Goal: Task Accomplishment & Management: Complete application form

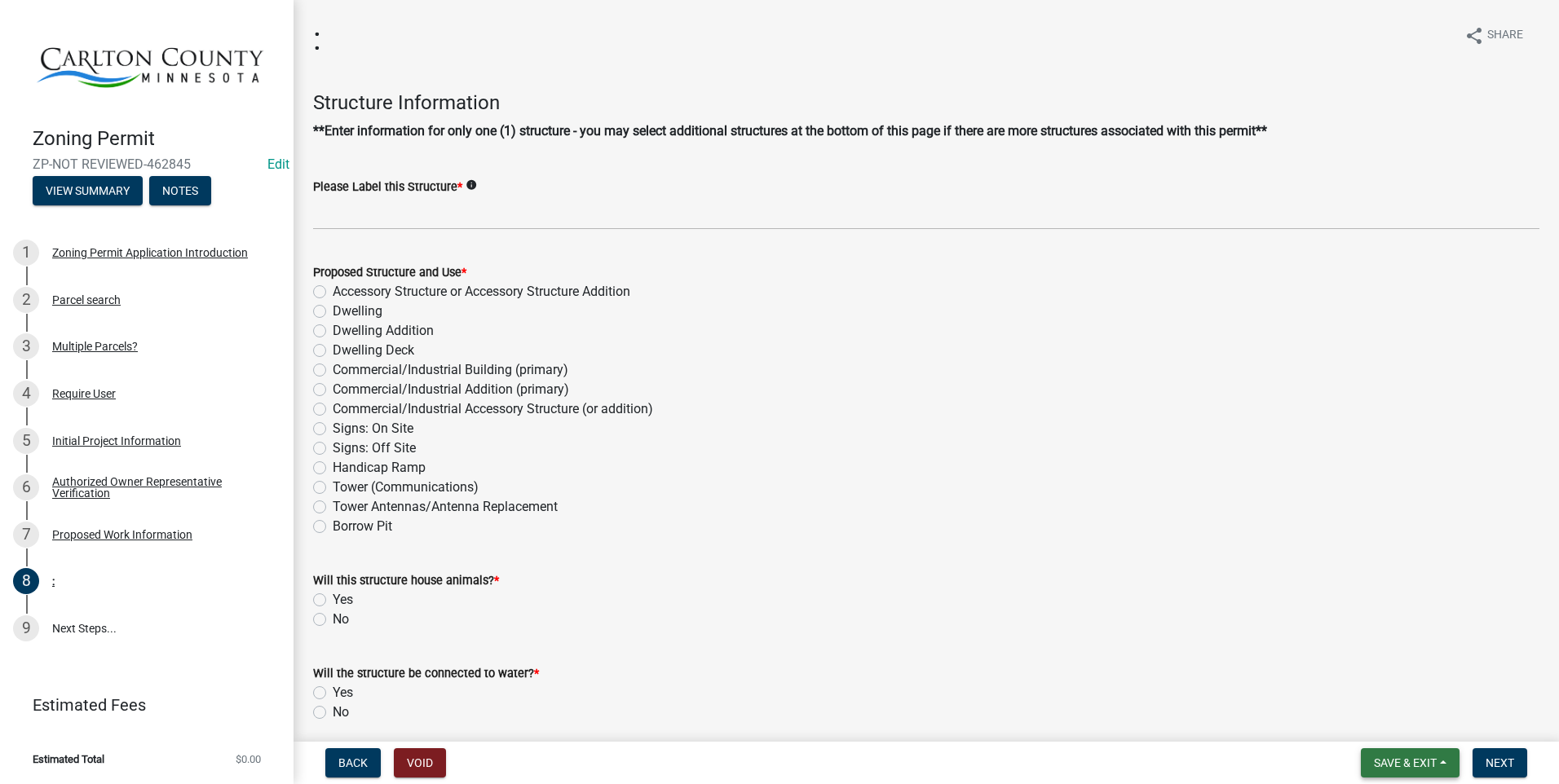
click at [1434, 762] on span "Save & Exit" at bounding box center [1404, 762] width 63 height 13
click at [1425, 721] on button "Save & Exit" at bounding box center [1393, 719] width 131 height 39
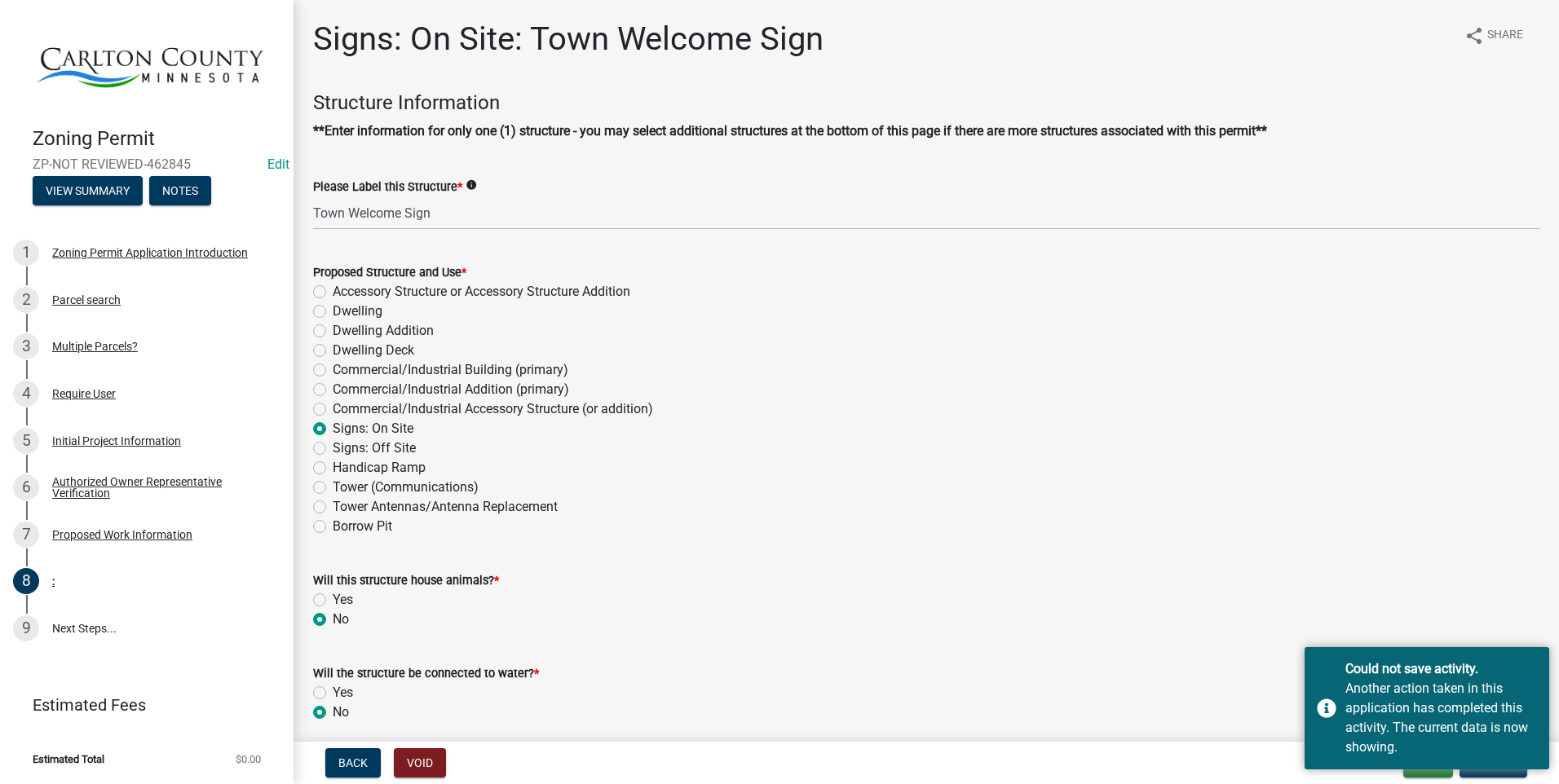
click at [917, 373] on div "Commercial/Industrial Building (primary)" at bounding box center [926, 370] width 1226 height 20
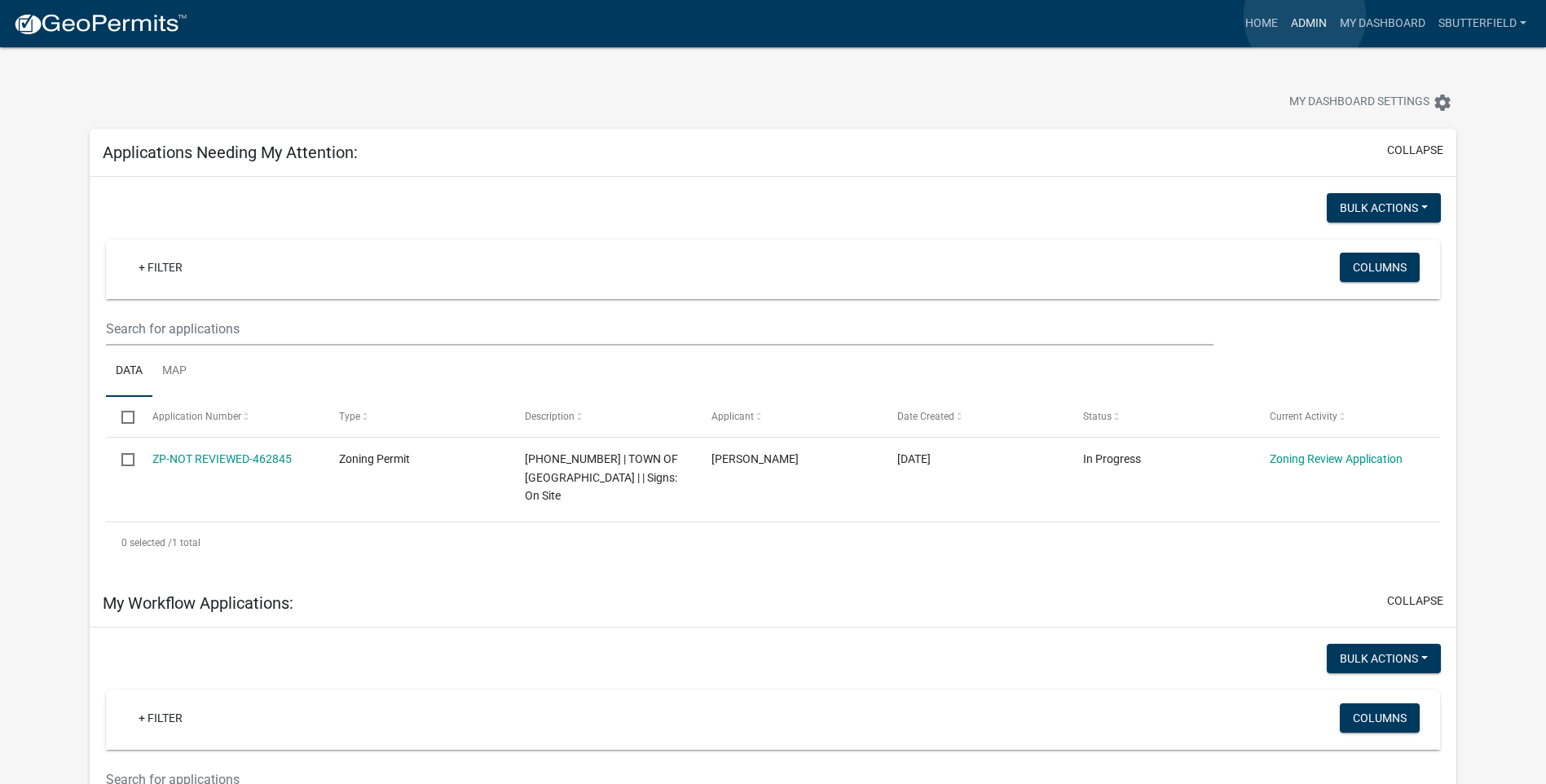
click at [1304, 16] on link "Admin" at bounding box center [1308, 23] width 49 height 31
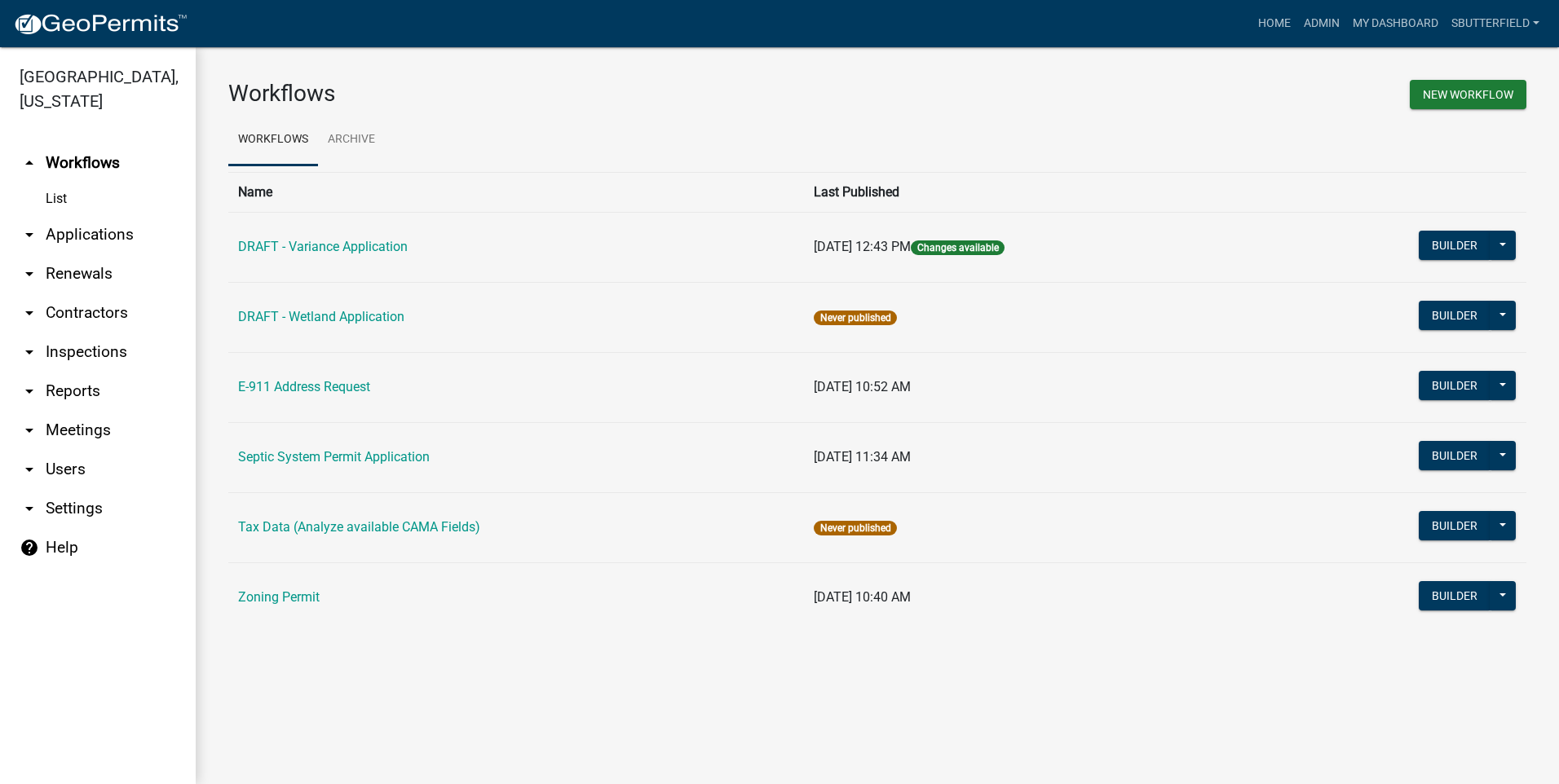
click at [25, 228] on icon "arrow_drop_down" at bounding box center [30, 234] width 20 height 20
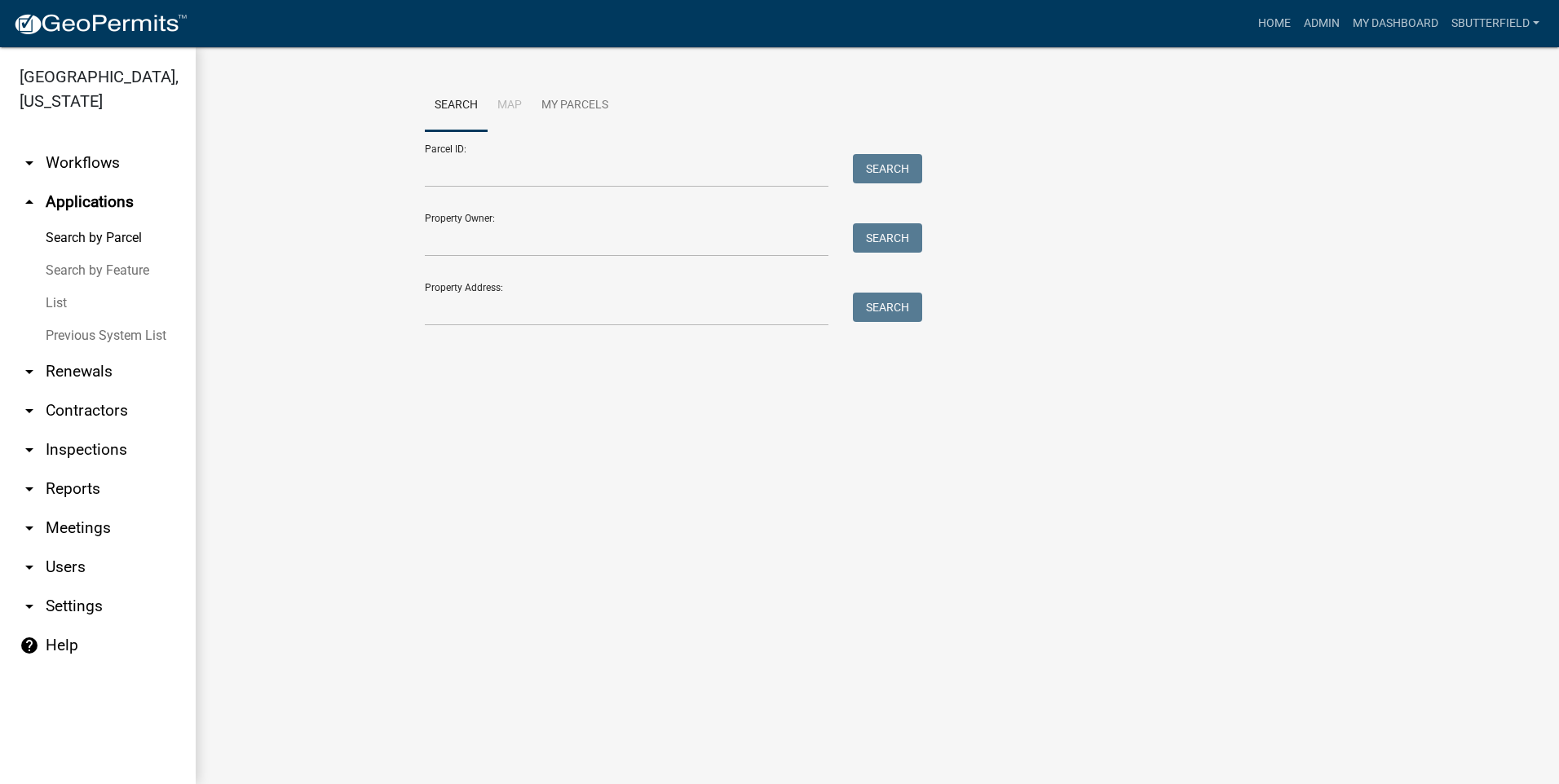
click at [65, 301] on link "List" at bounding box center [98, 302] width 196 height 33
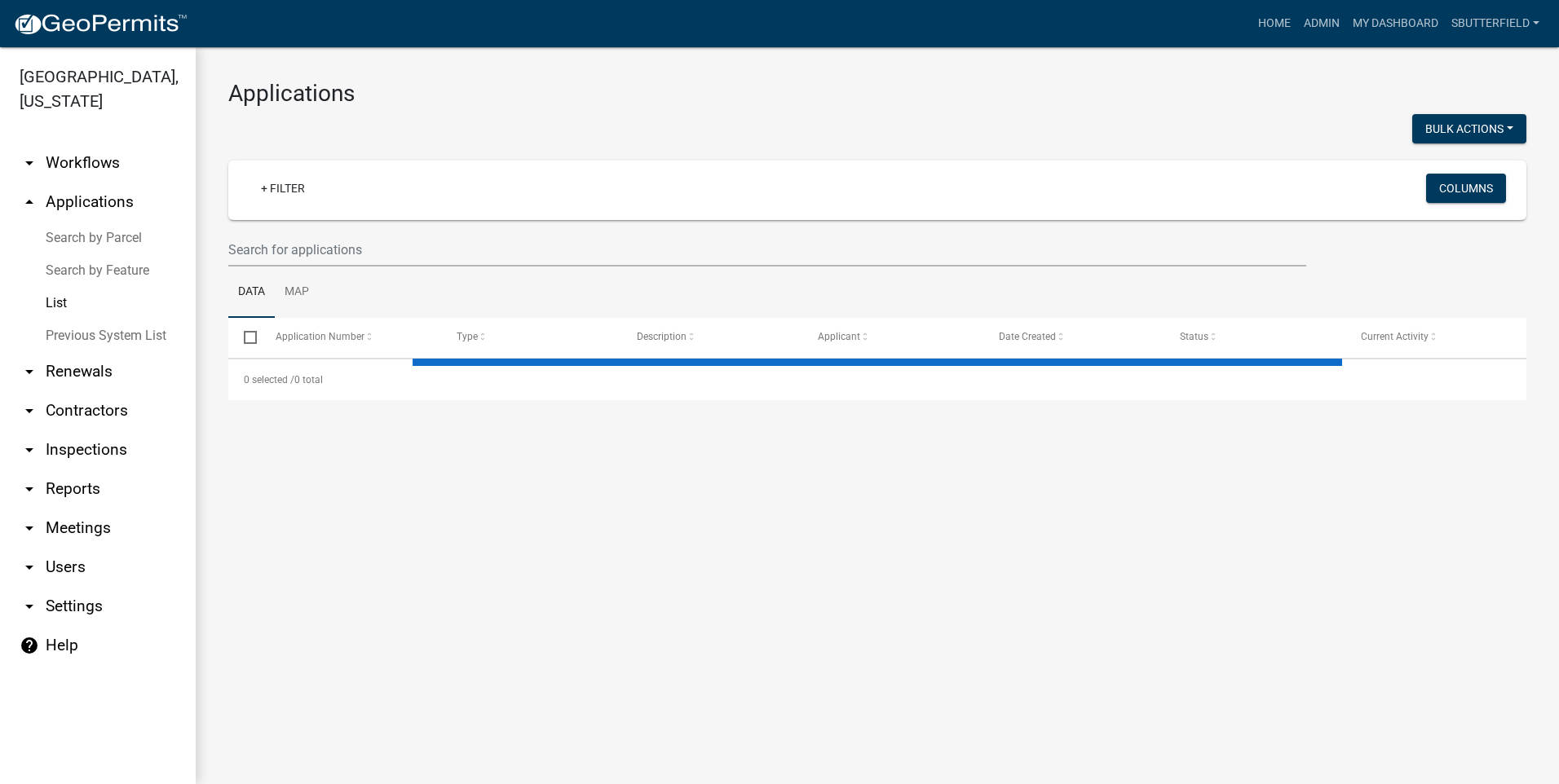
select select "1: 25"
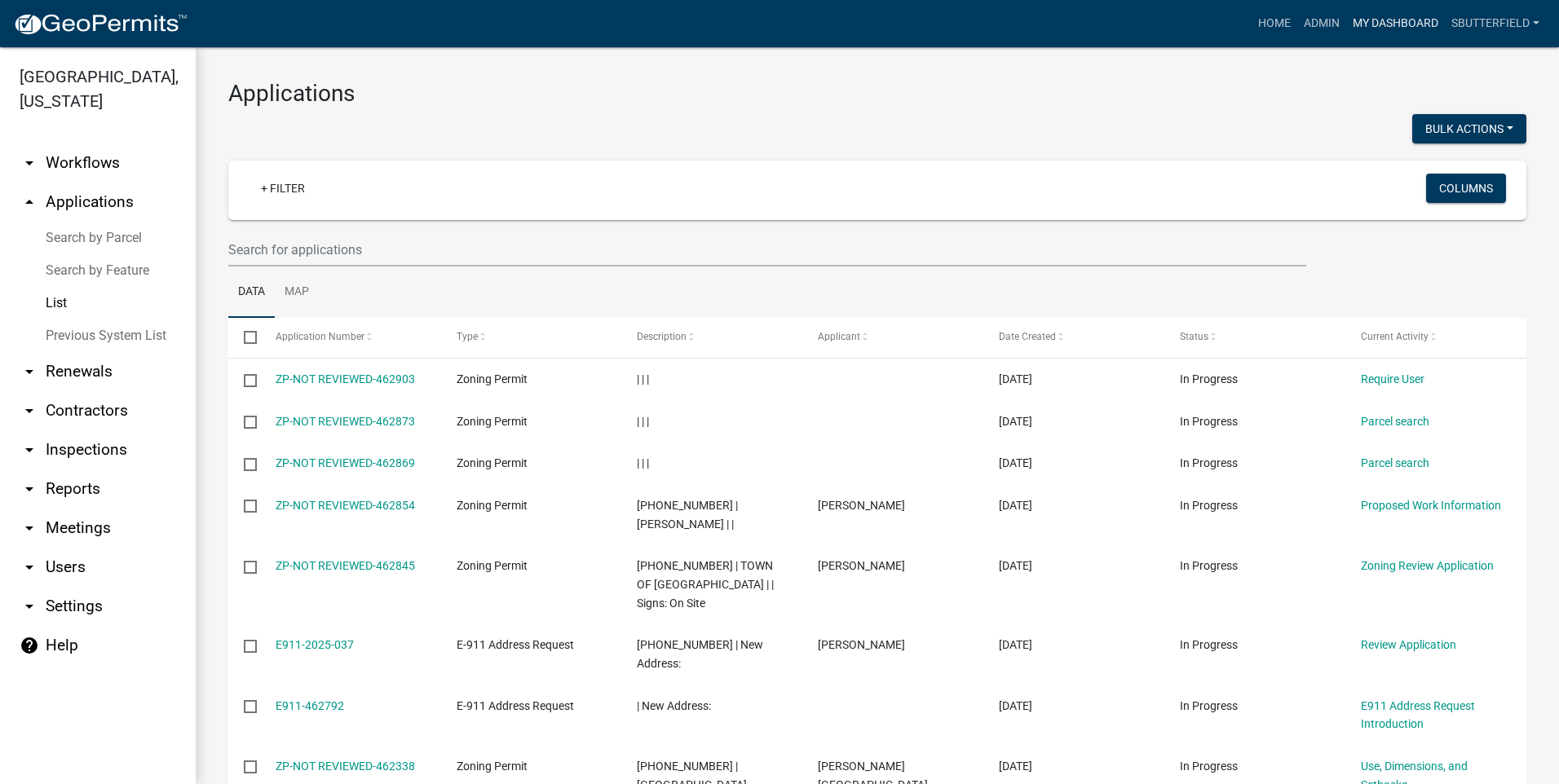
click at [1385, 20] on link "My Dashboard" at bounding box center [1394, 23] width 99 height 31
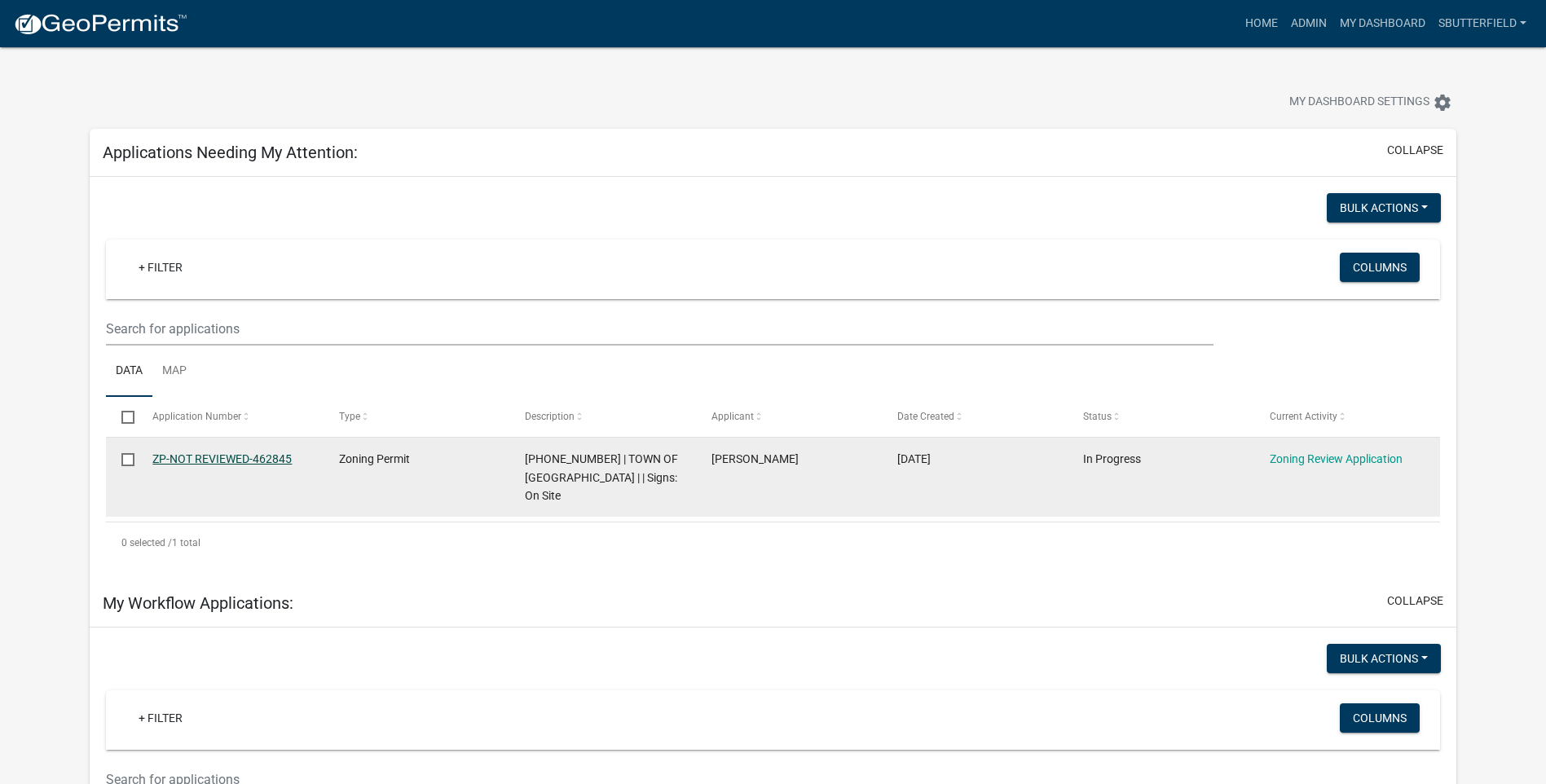
click at [243, 453] on link "ZP-NOT REVIEWED-462845" at bounding box center [223, 458] width 140 height 13
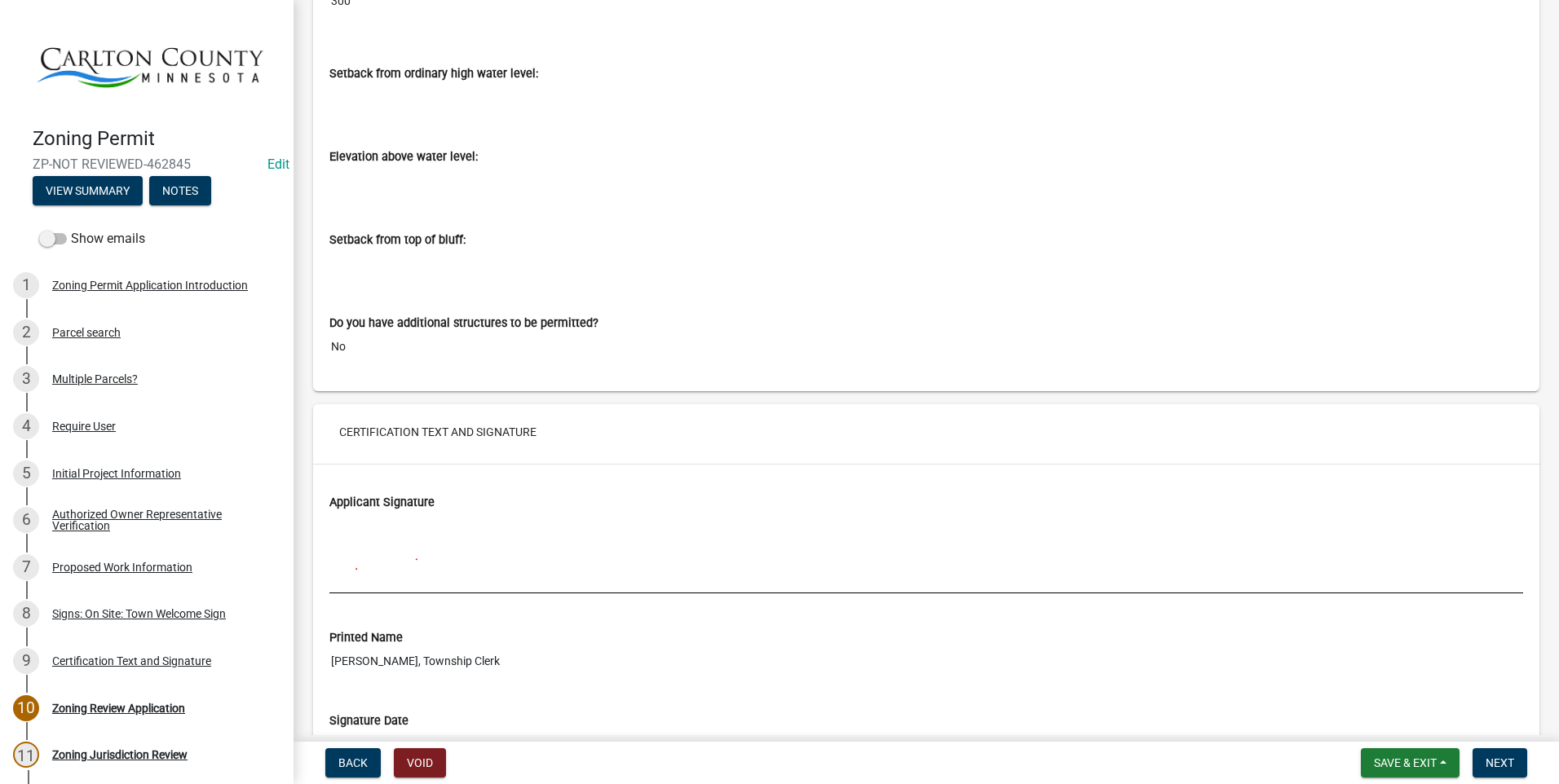
scroll to position [6892, 0]
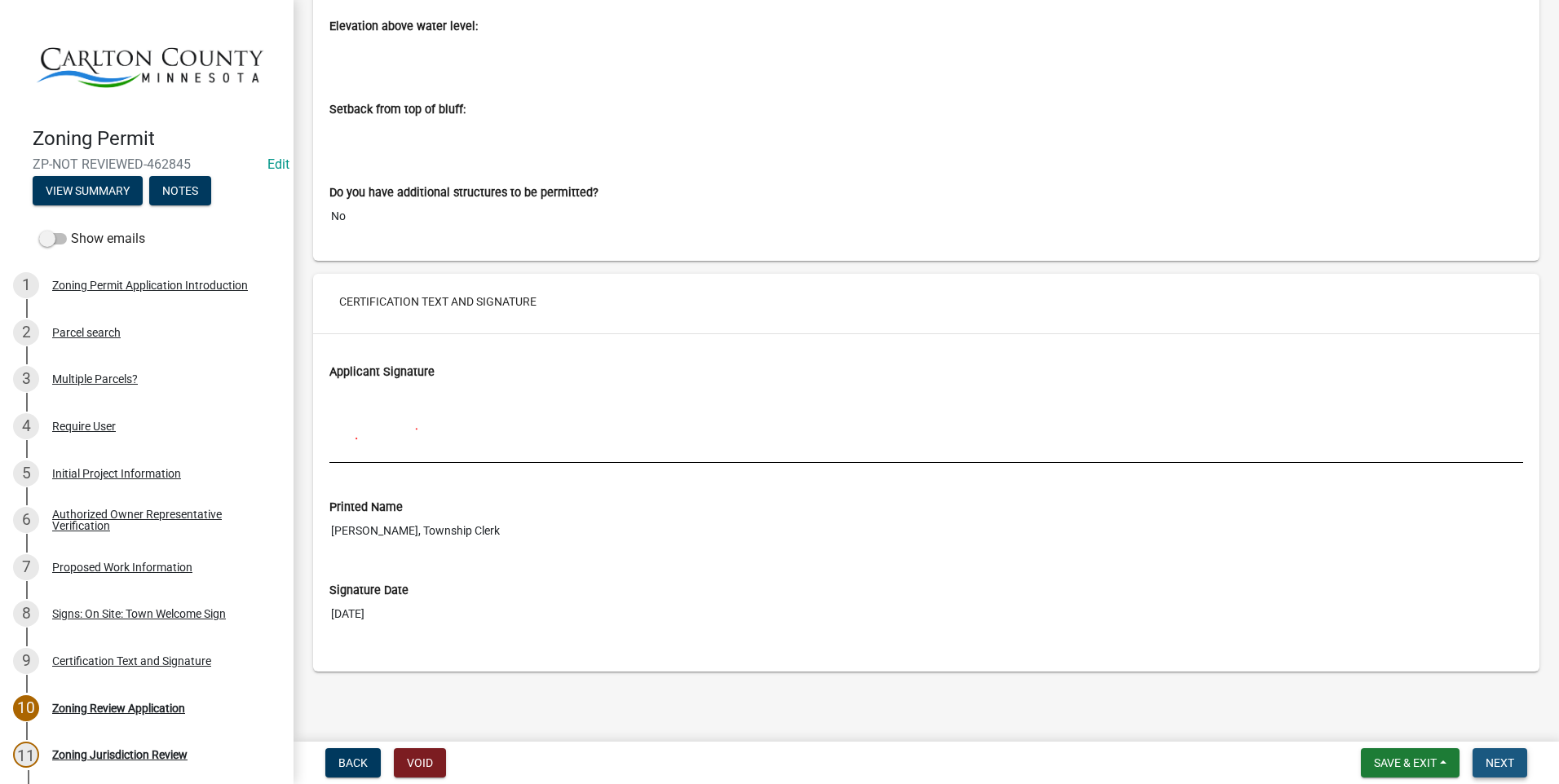
click at [1490, 754] on button "Next" at bounding box center [1499, 762] width 55 height 29
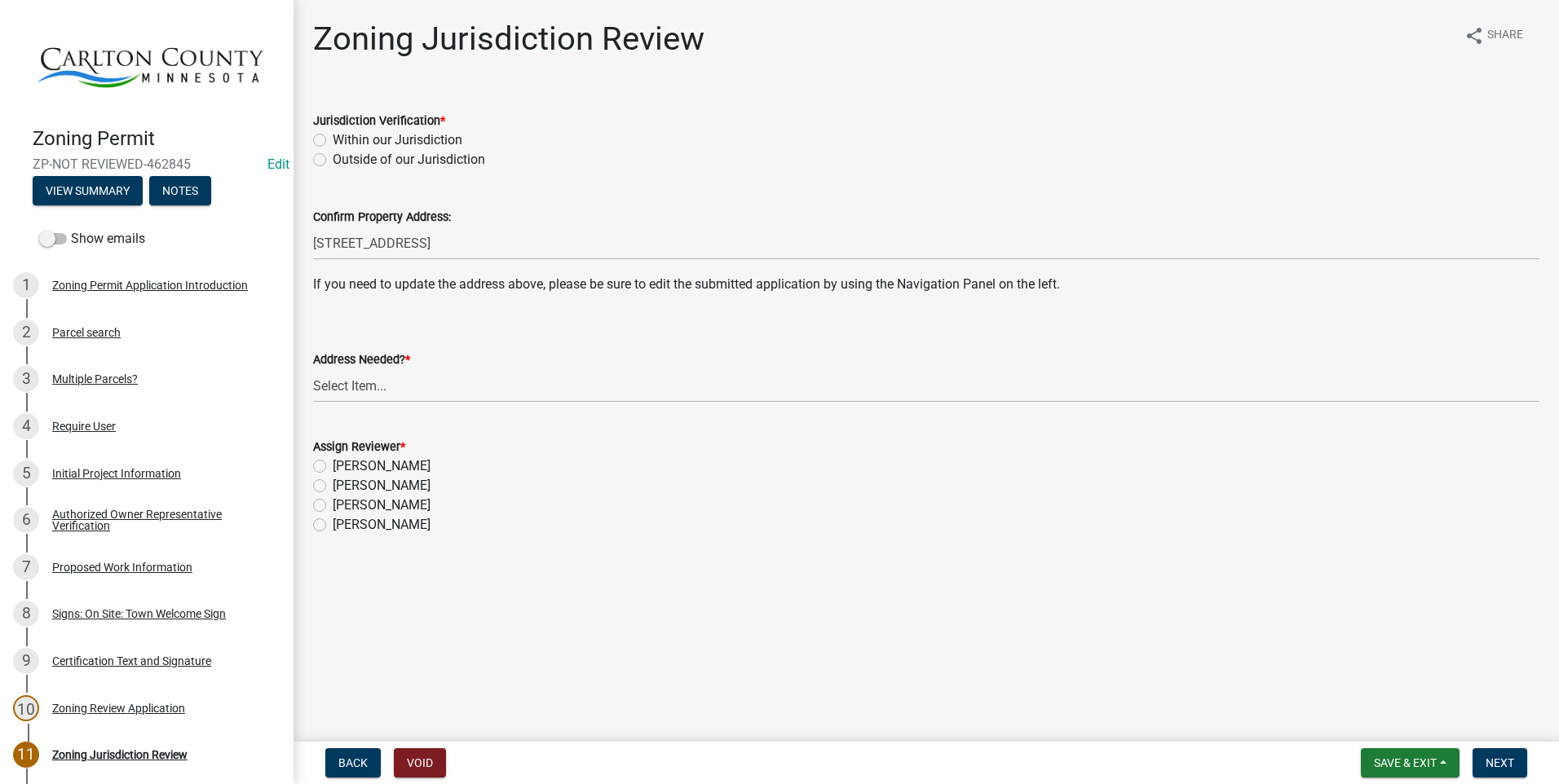
click at [332, 139] on label "Within our Jurisdiction" at bounding box center [397, 141] width 130 height 20
click at [332, 139] on input "Within our Jurisdiction" at bounding box center [337, 136] width 11 height 11
radio input "true"
click at [384, 388] on select "Select Item... Yes No" at bounding box center [926, 385] width 1226 height 33
click at [313, 369] on select "Select Item... Yes No" at bounding box center [926, 385] width 1226 height 33
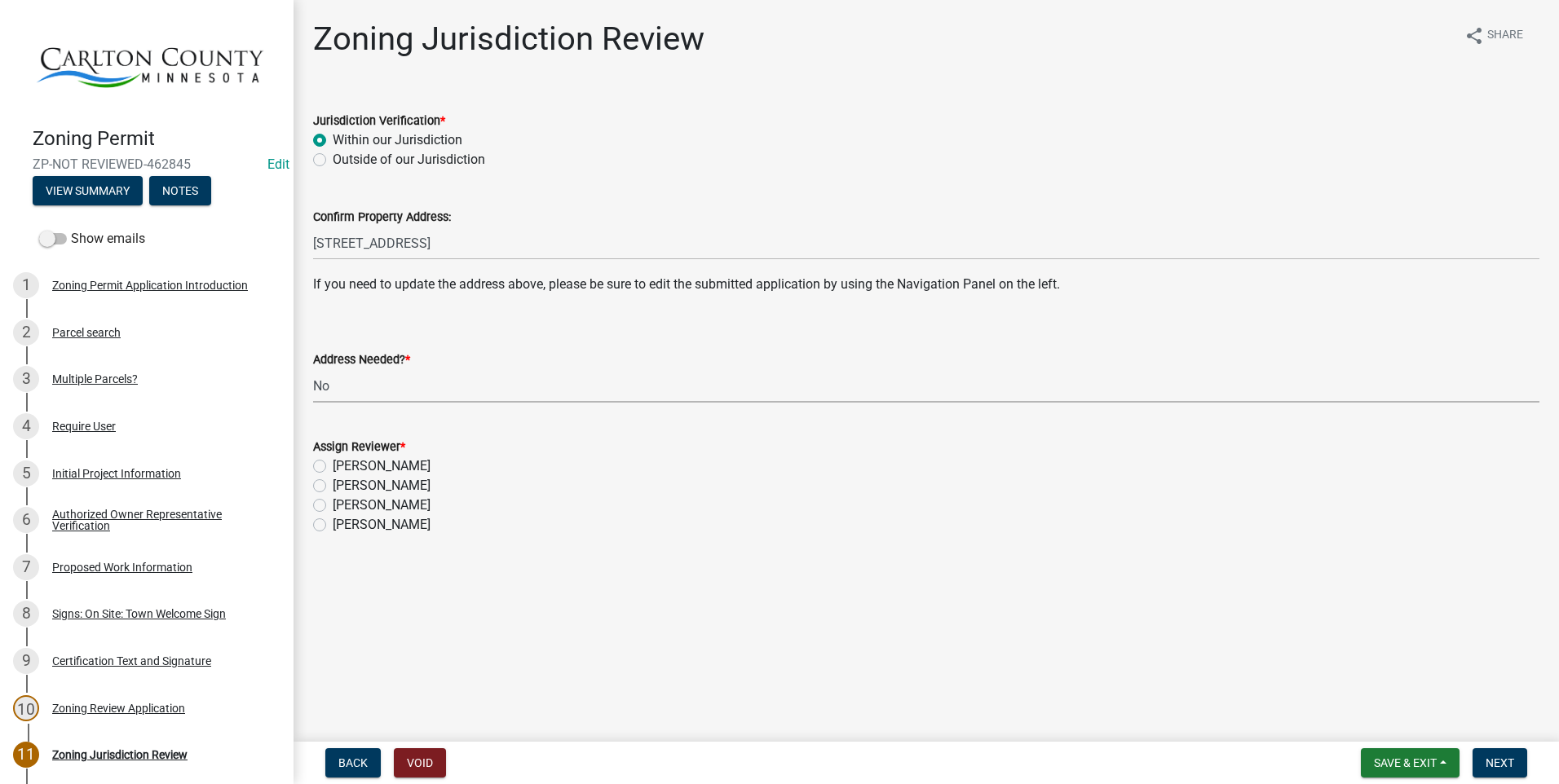
select select "aade736b-b8ba-42e5-ae4c-e00a265c1909"
click at [332, 487] on label "[PERSON_NAME]" at bounding box center [381, 486] width 98 height 20
click at [332, 487] on input "[PERSON_NAME]" at bounding box center [337, 481] width 11 height 11
radio input "true"
click at [1498, 754] on button "Next" at bounding box center [1499, 762] width 55 height 29
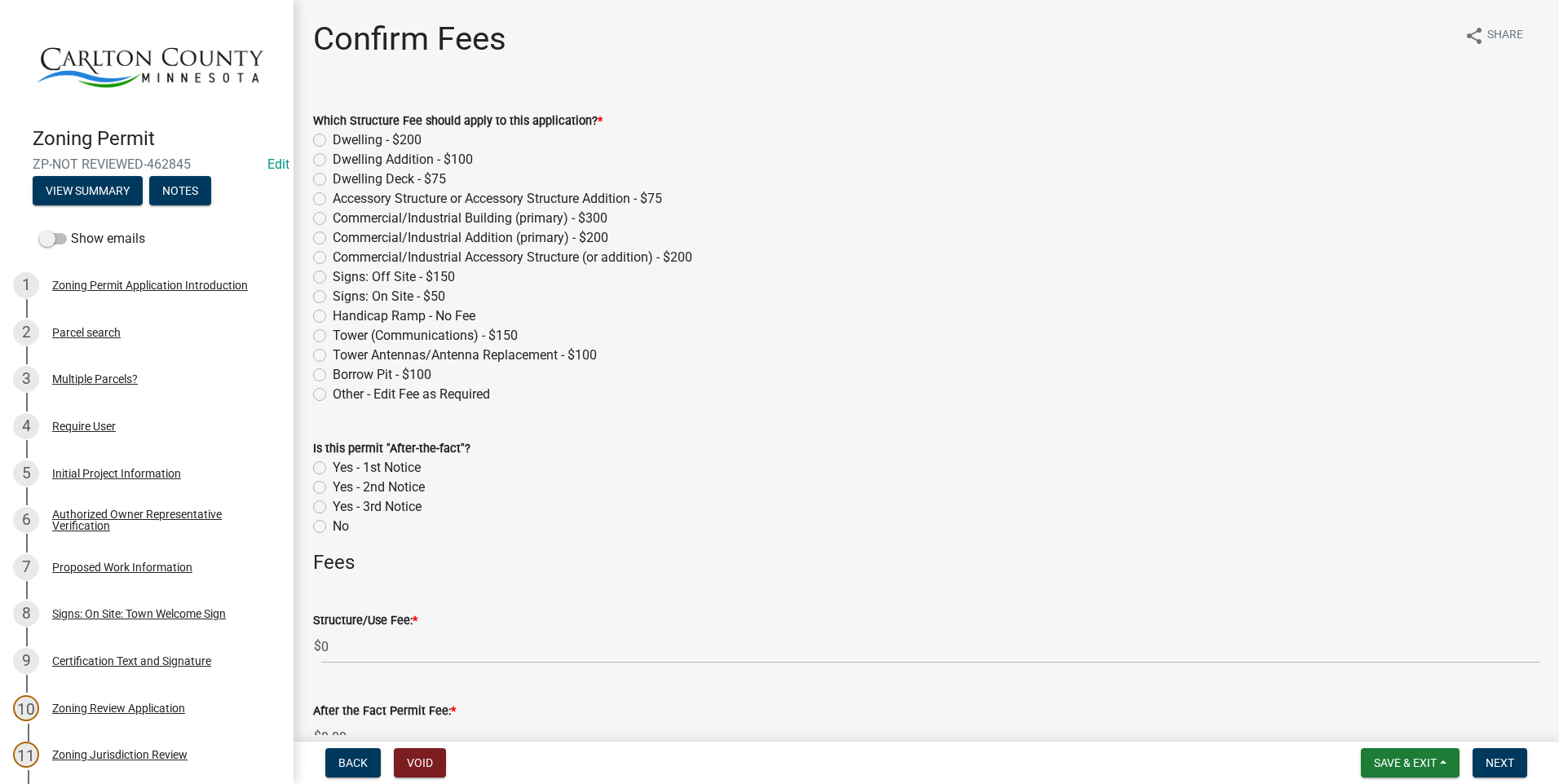
click at [332, 272] on label "Signs: Off Site - $150" at bounding box center [393, 277] width 123 height 20
click at [332, 272] on input "Signs: Off Site - $150" at bounding box center [337, 272] width 11 height 11
radio input "true"
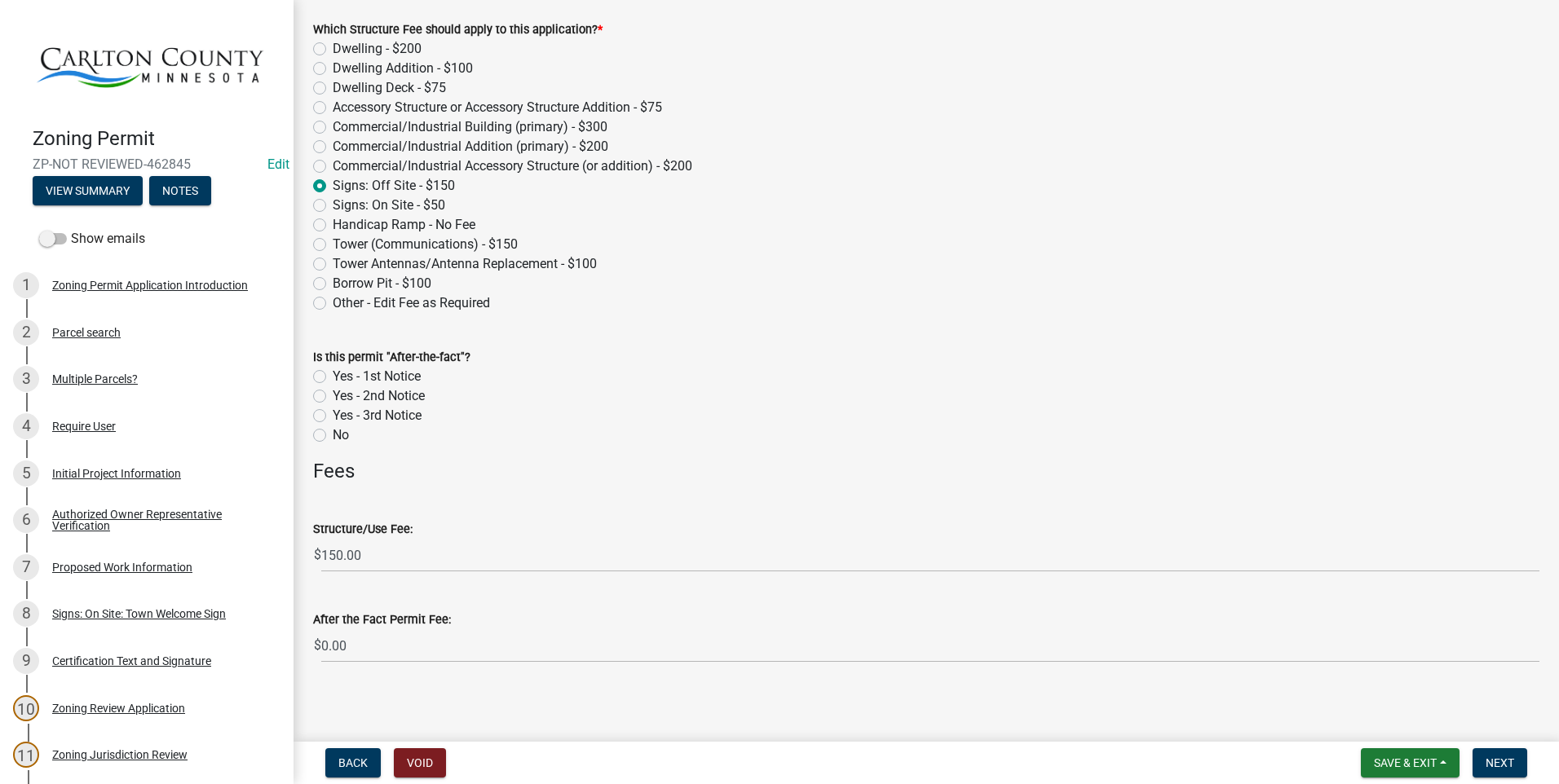
scroll to position [97, 0]
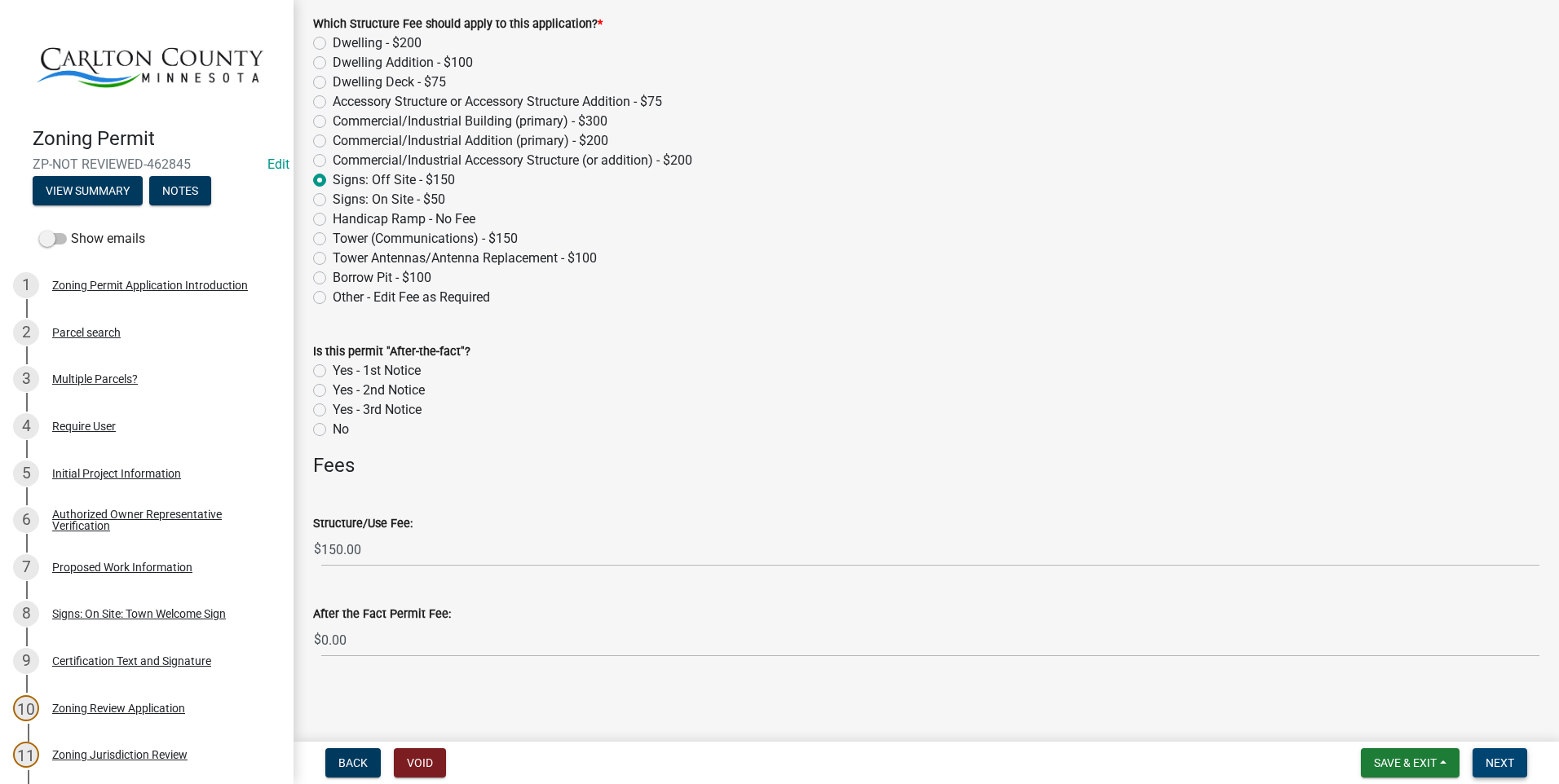
click at [1492, 758] on span "Next" at bounding box center [1499, 762] width 29 height 13
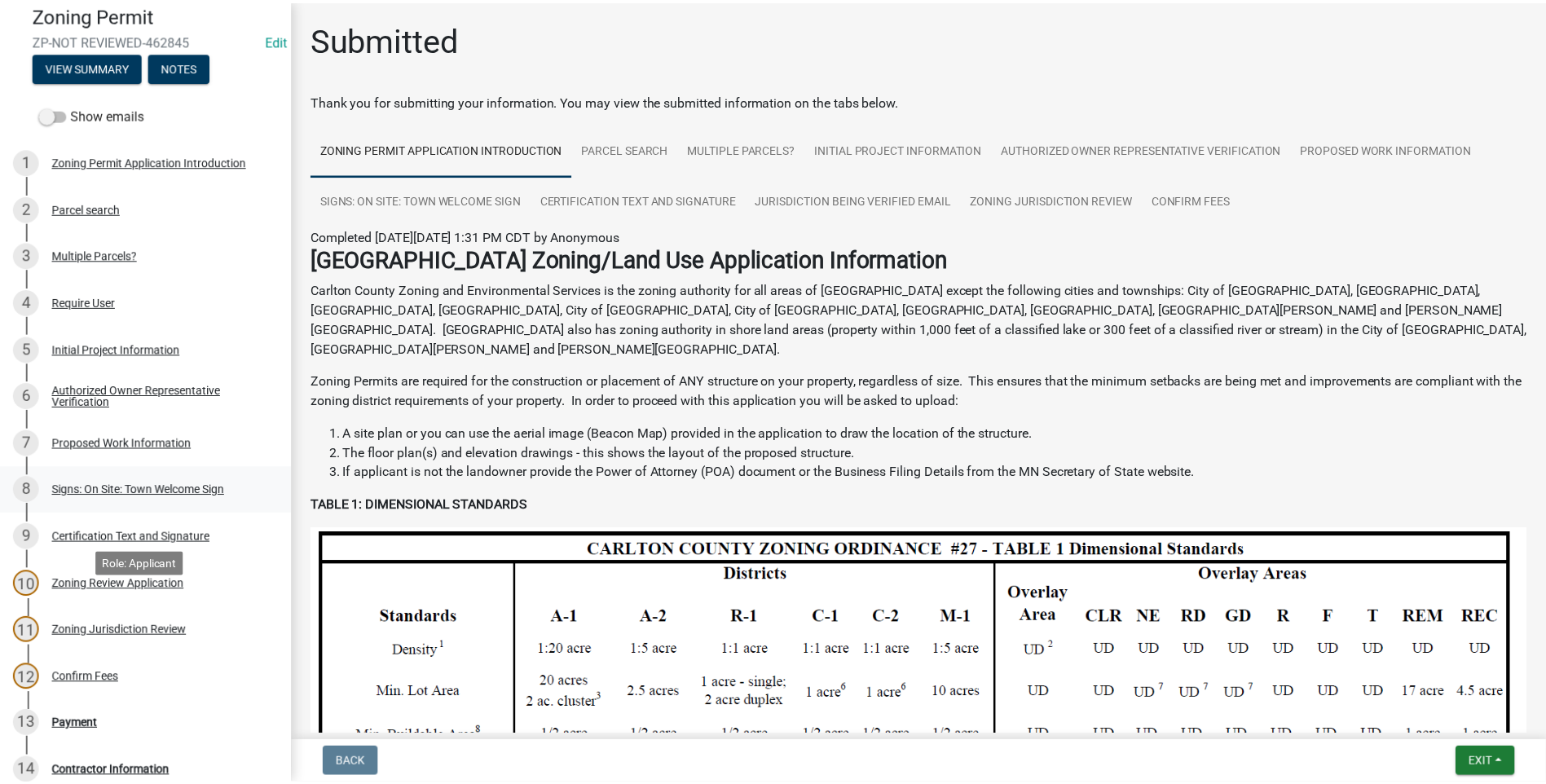
scroll to position [0, 0]
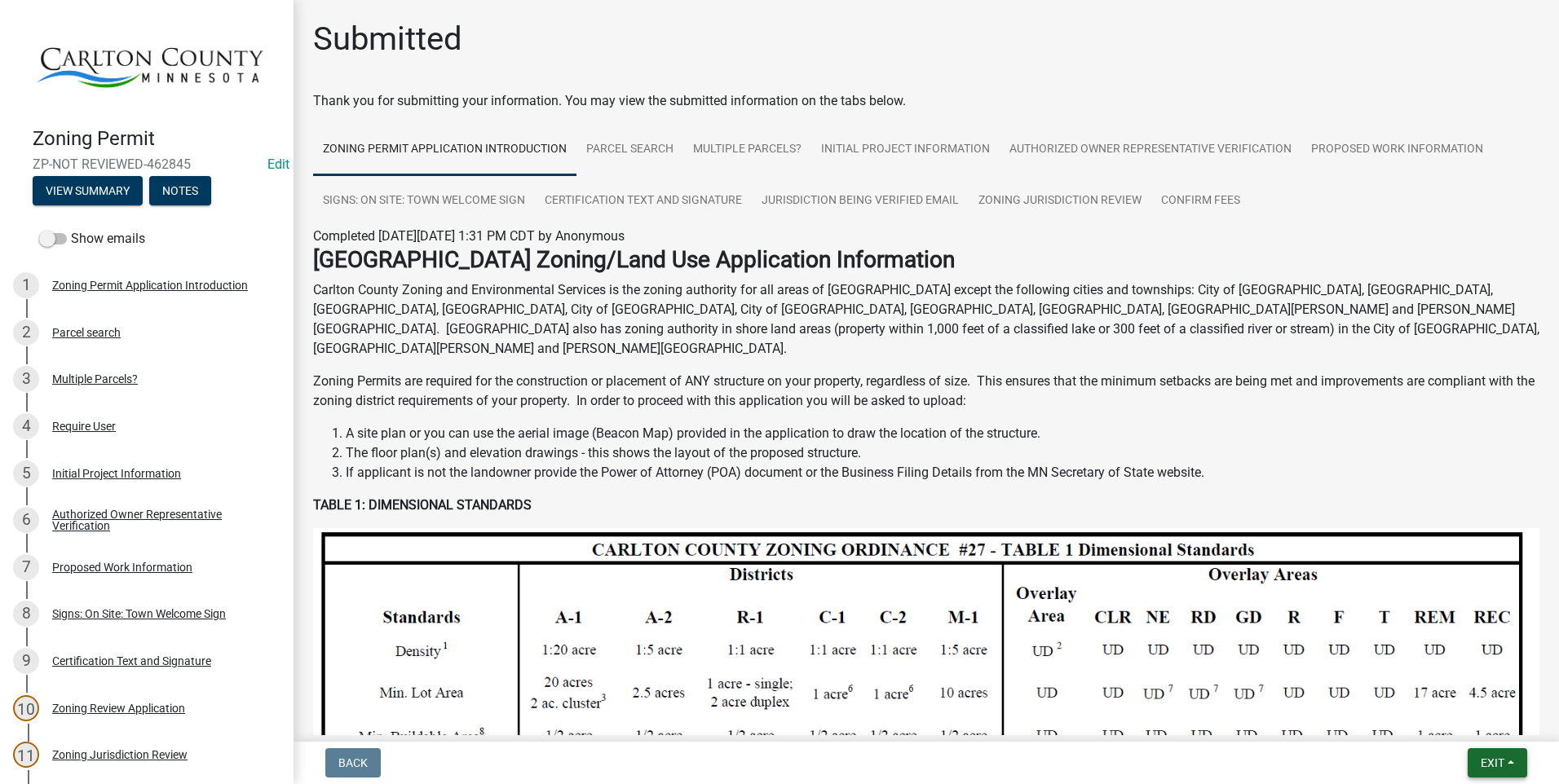
click at [1493, 757] on span "Exit" at bounding box center [1492, 762] width 24 height 13
click at [1458, 718] on button "Save & Exit" at bounding box center [1461, 719] width 131 height 39
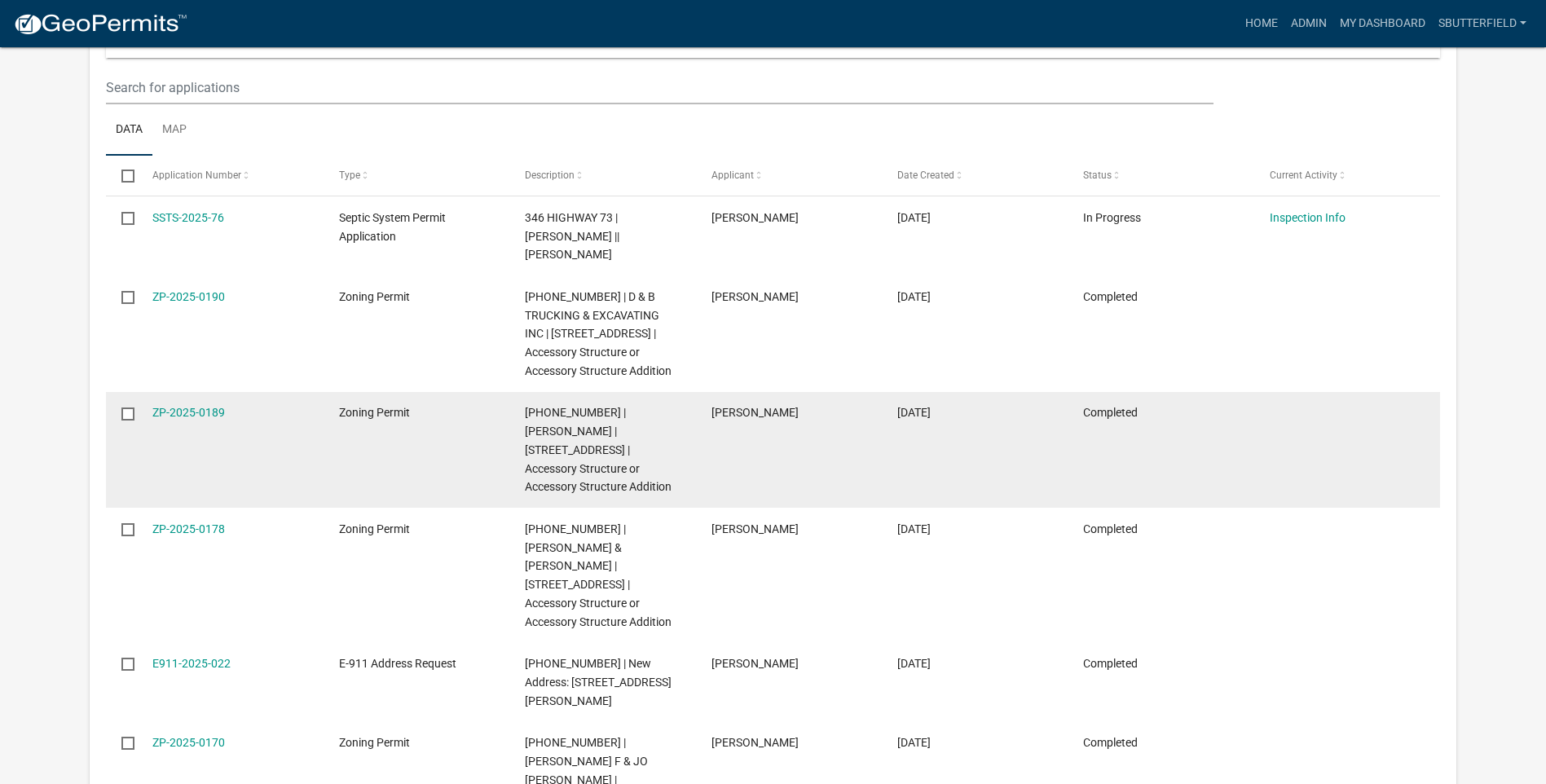
scroll to position [326, 0]
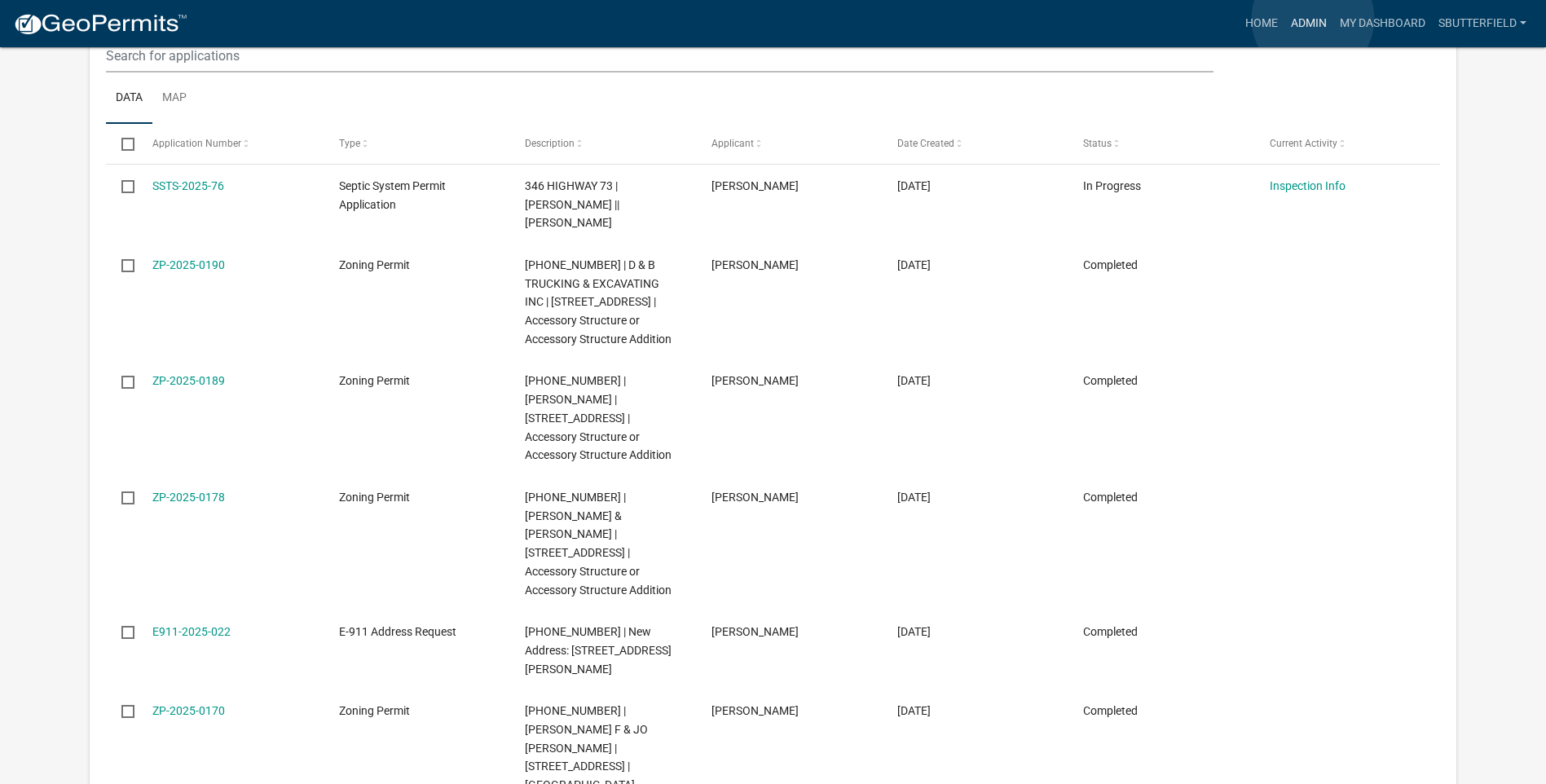
click at [1313, 19] on link "Admin" at bounding box center [1308, 23] width 49 height 31
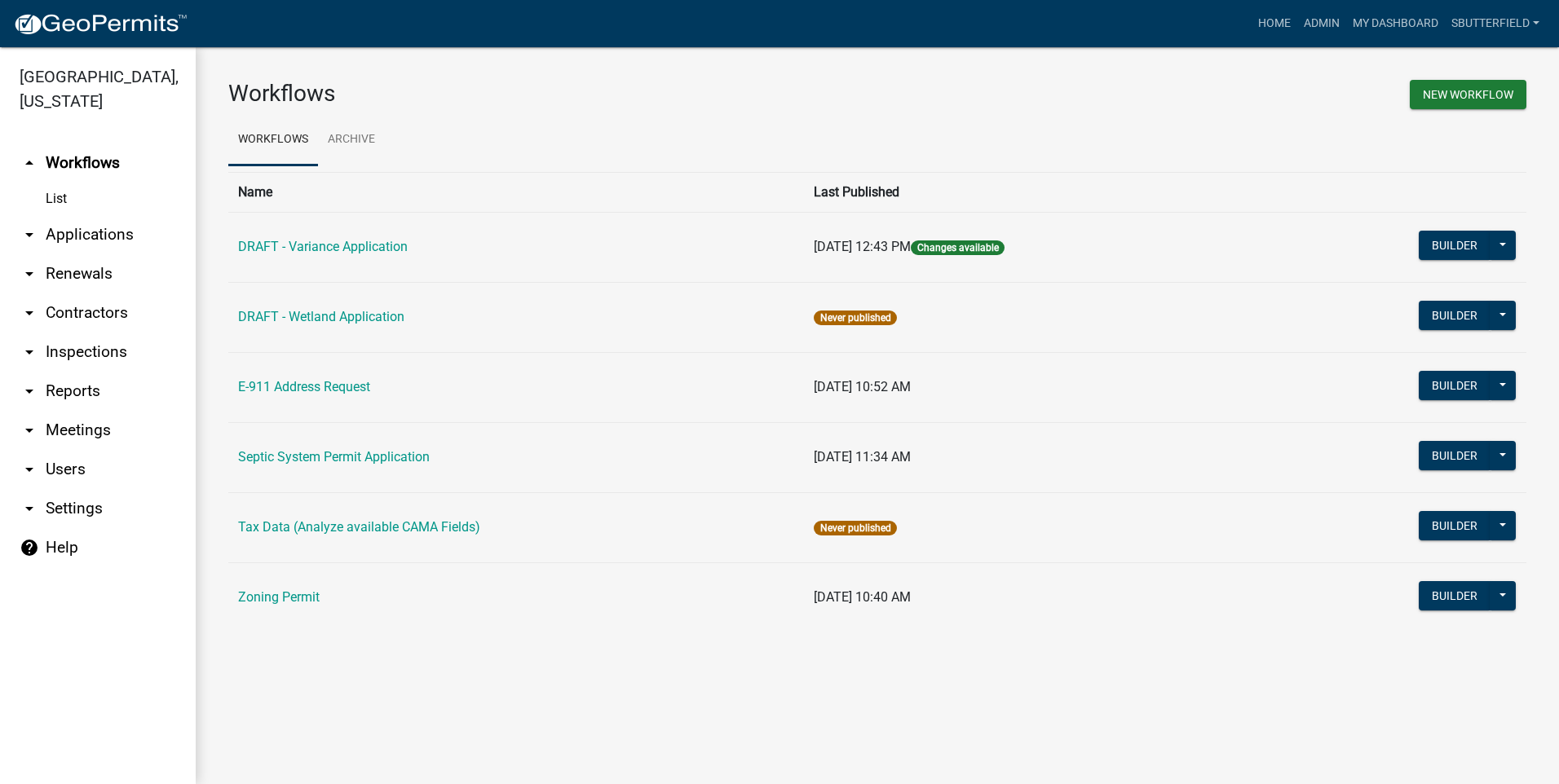
click at [34, 233] on icon "arrow_drop_down" at bounding box center [30, 234] width 20 height 20
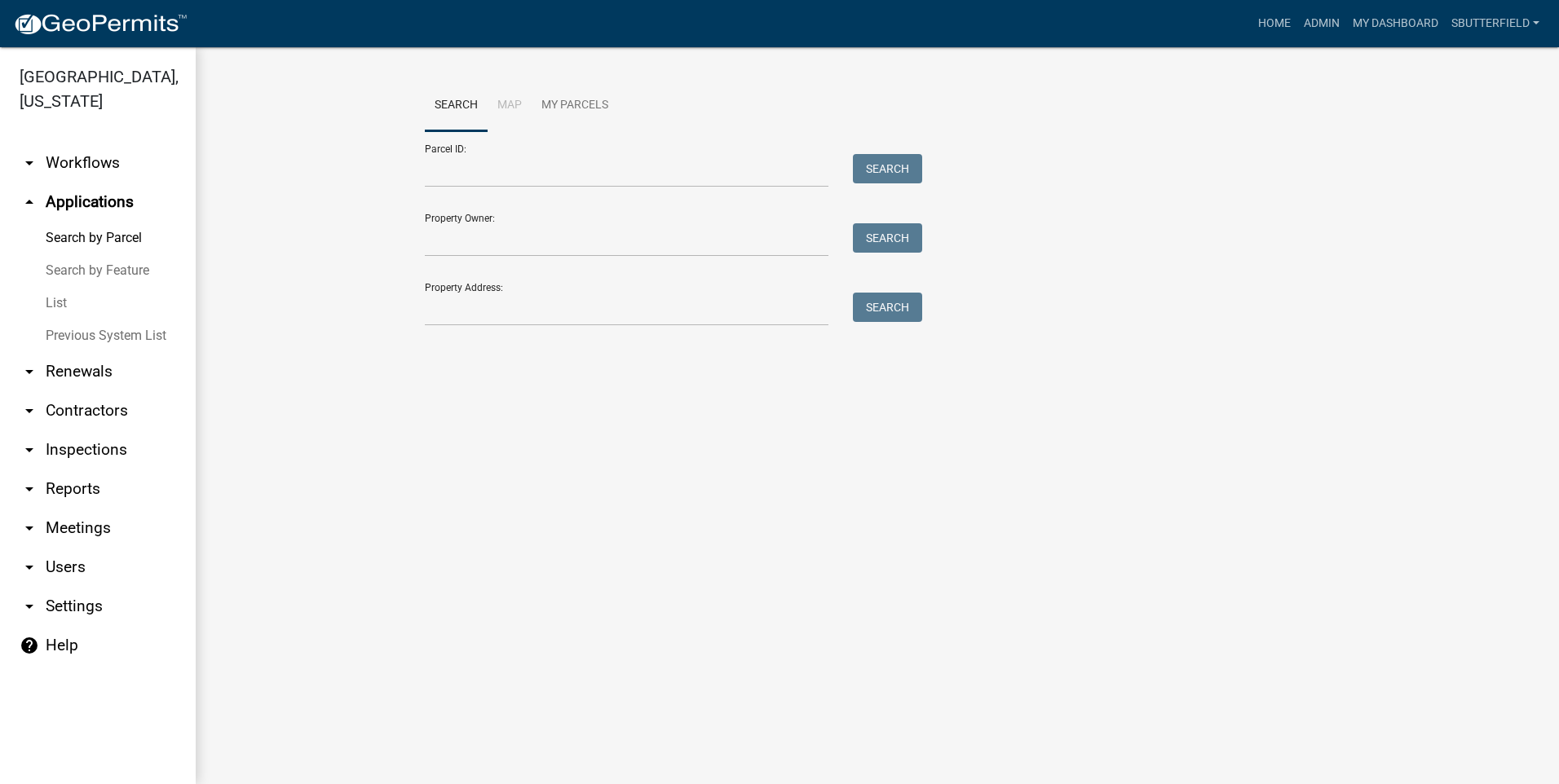
click at [68, 302] on link "List" at bounding box center [98, 302] width 196 height 33
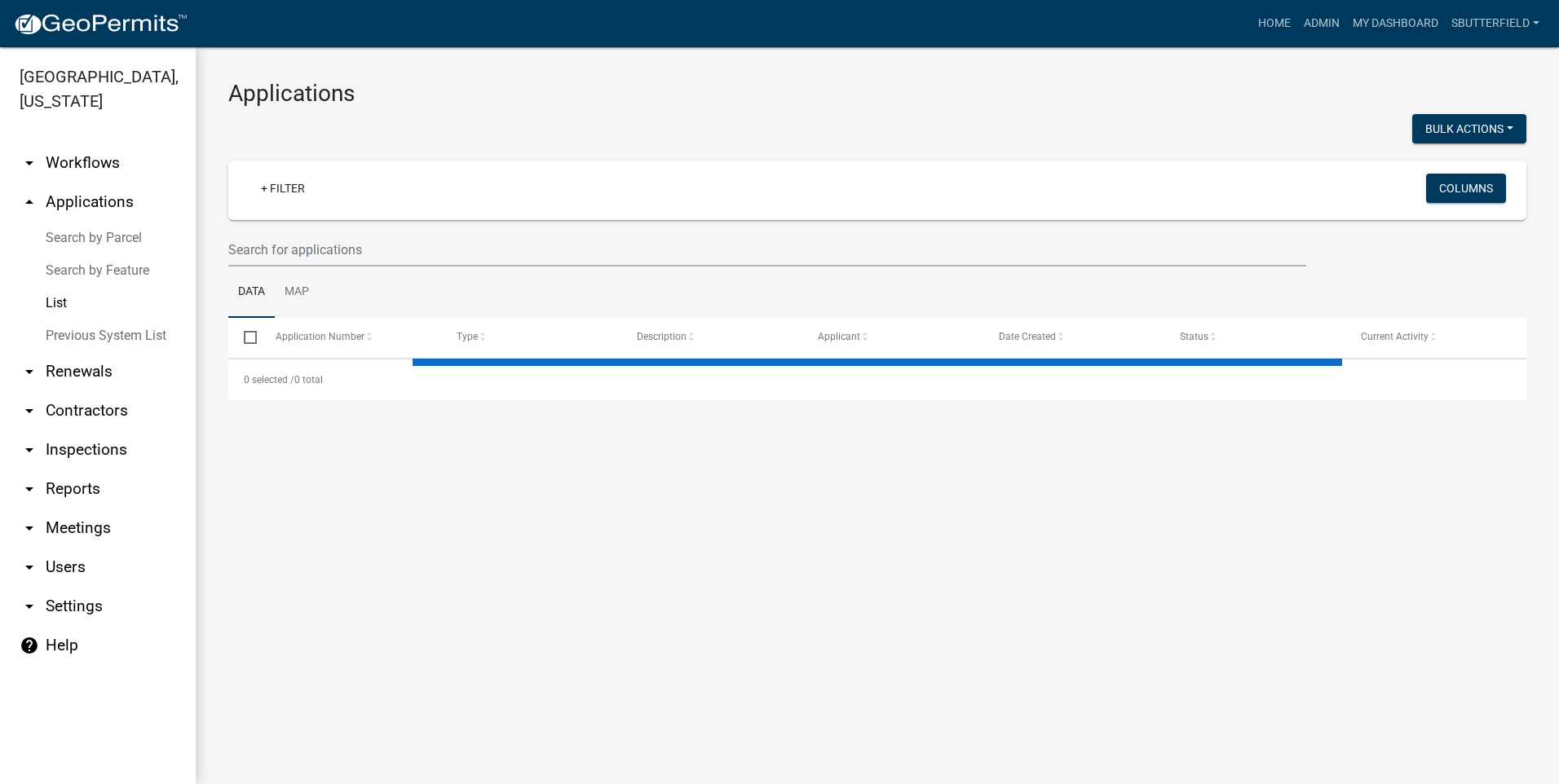
select select "1: 25"
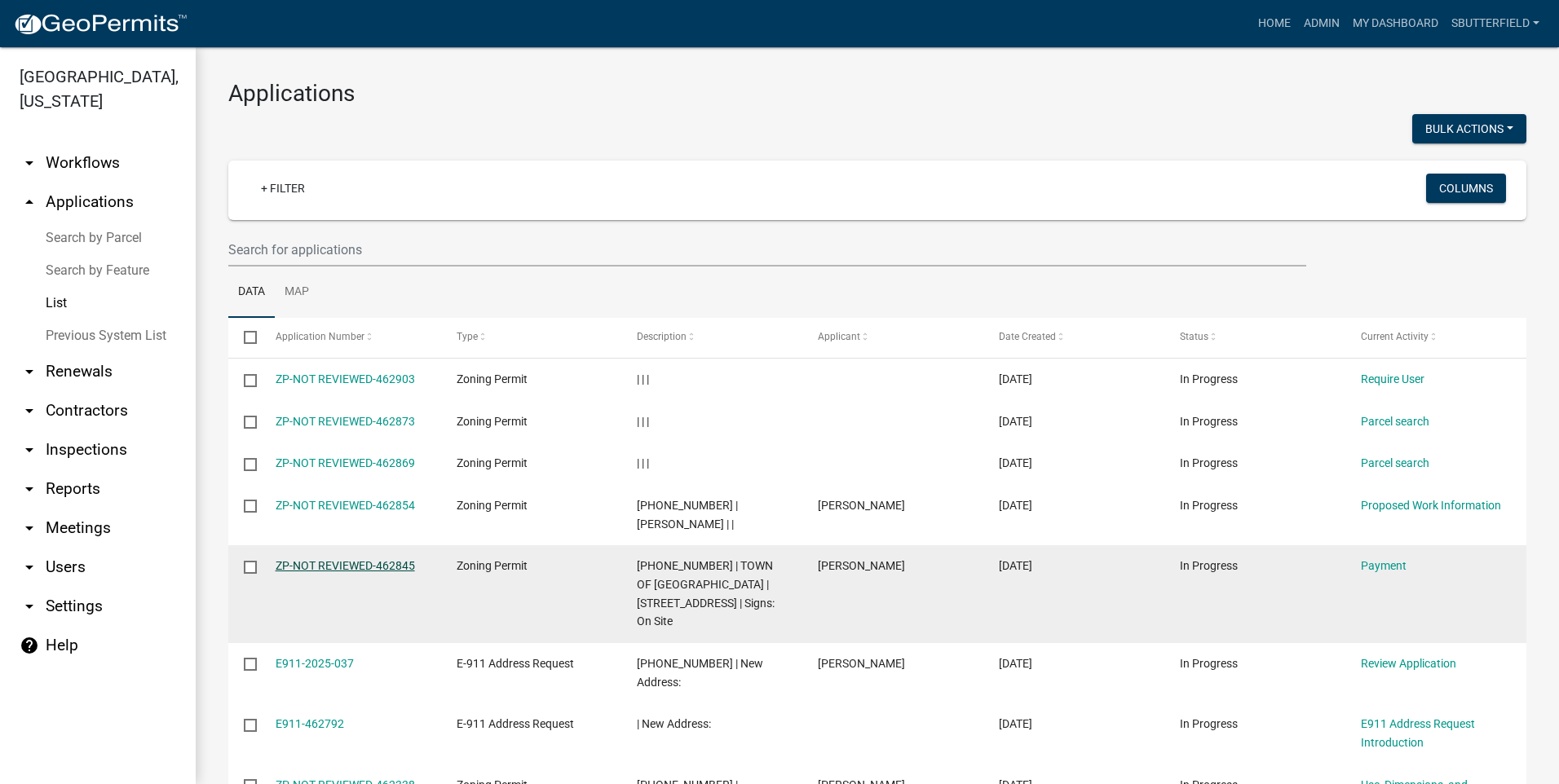
click at [346, 567] on link "ZP-NOT REVIEWED-462845" at bounding box center [345, 565] width 140 height 13
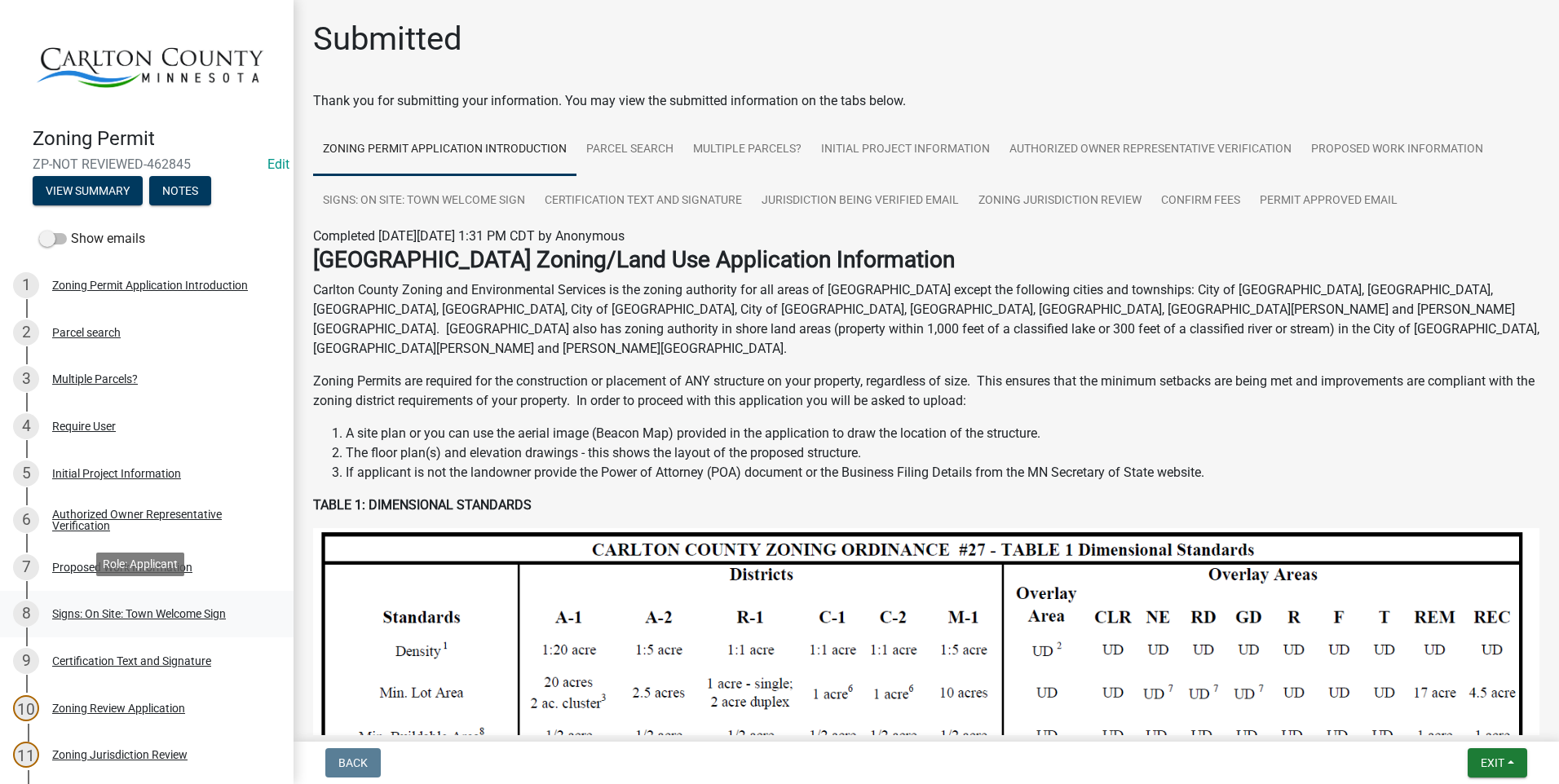
click at [226, 607] on div "Signs: On Site: Town Welcome Sign" at bounding box center [139, 612] width 174 height 11
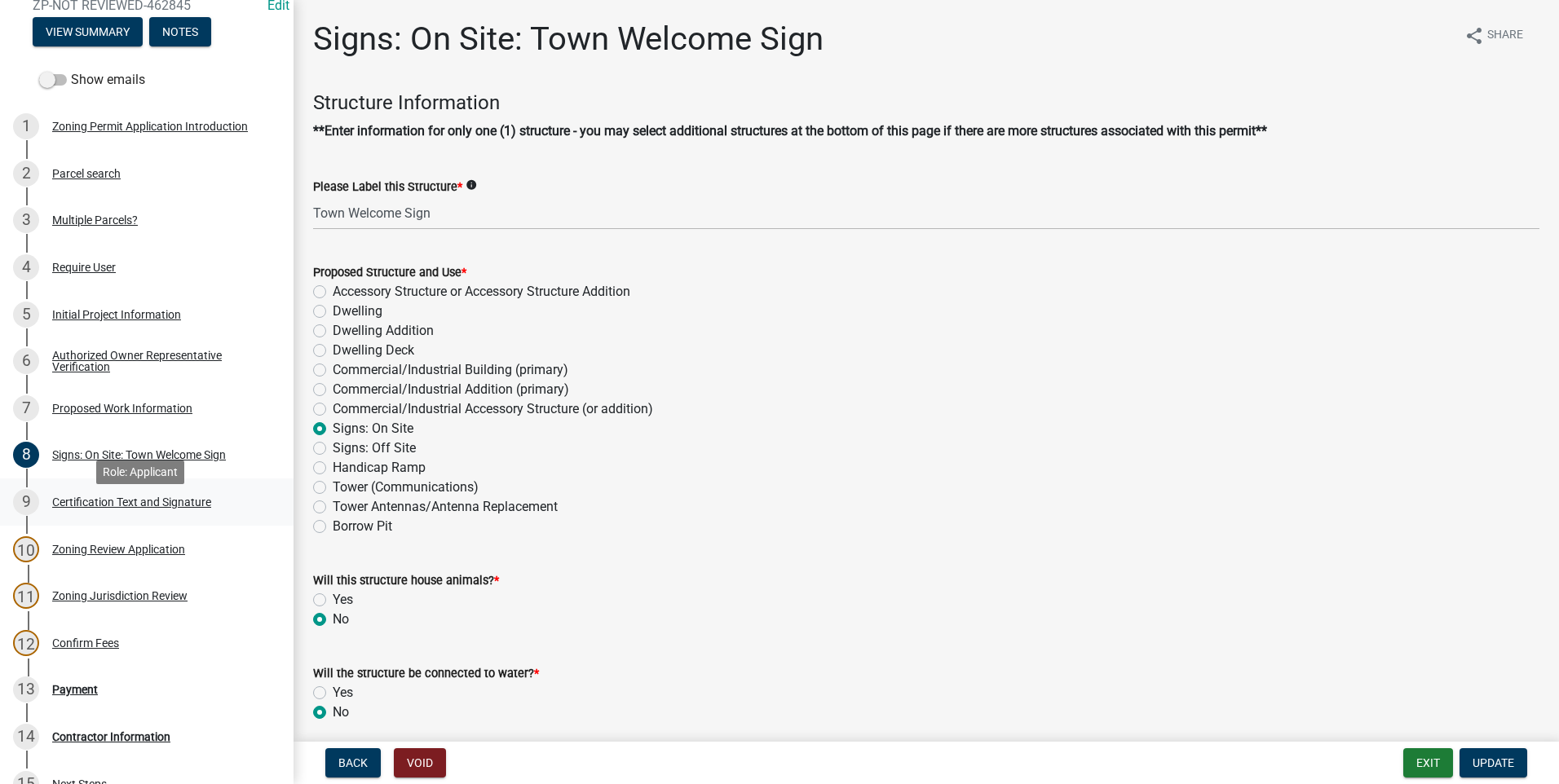
scroll to position [163, 0]
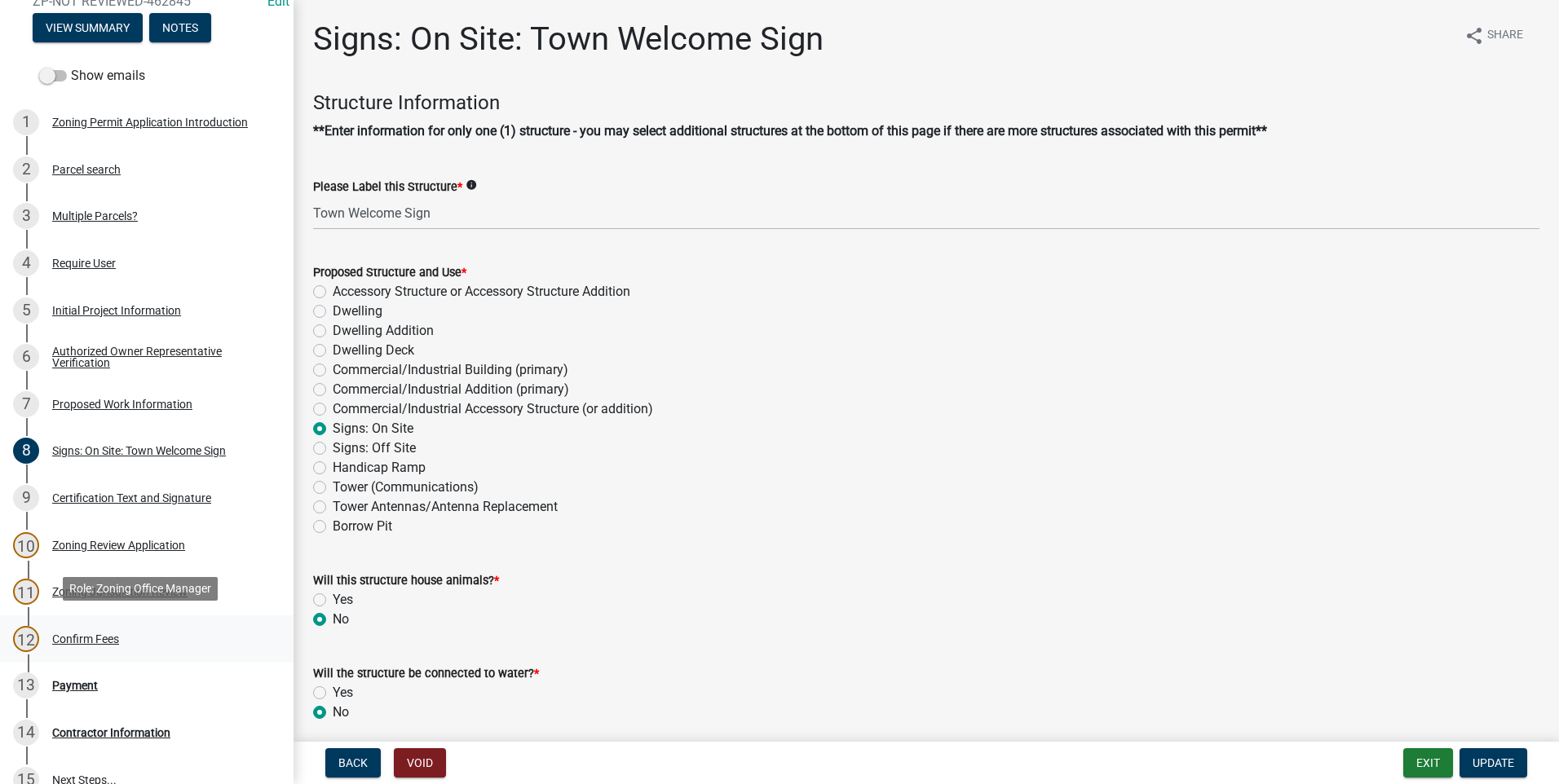
click at [110, 633] on div "Confirm Fees" at bounding box center [85, 638] width 67 height 11
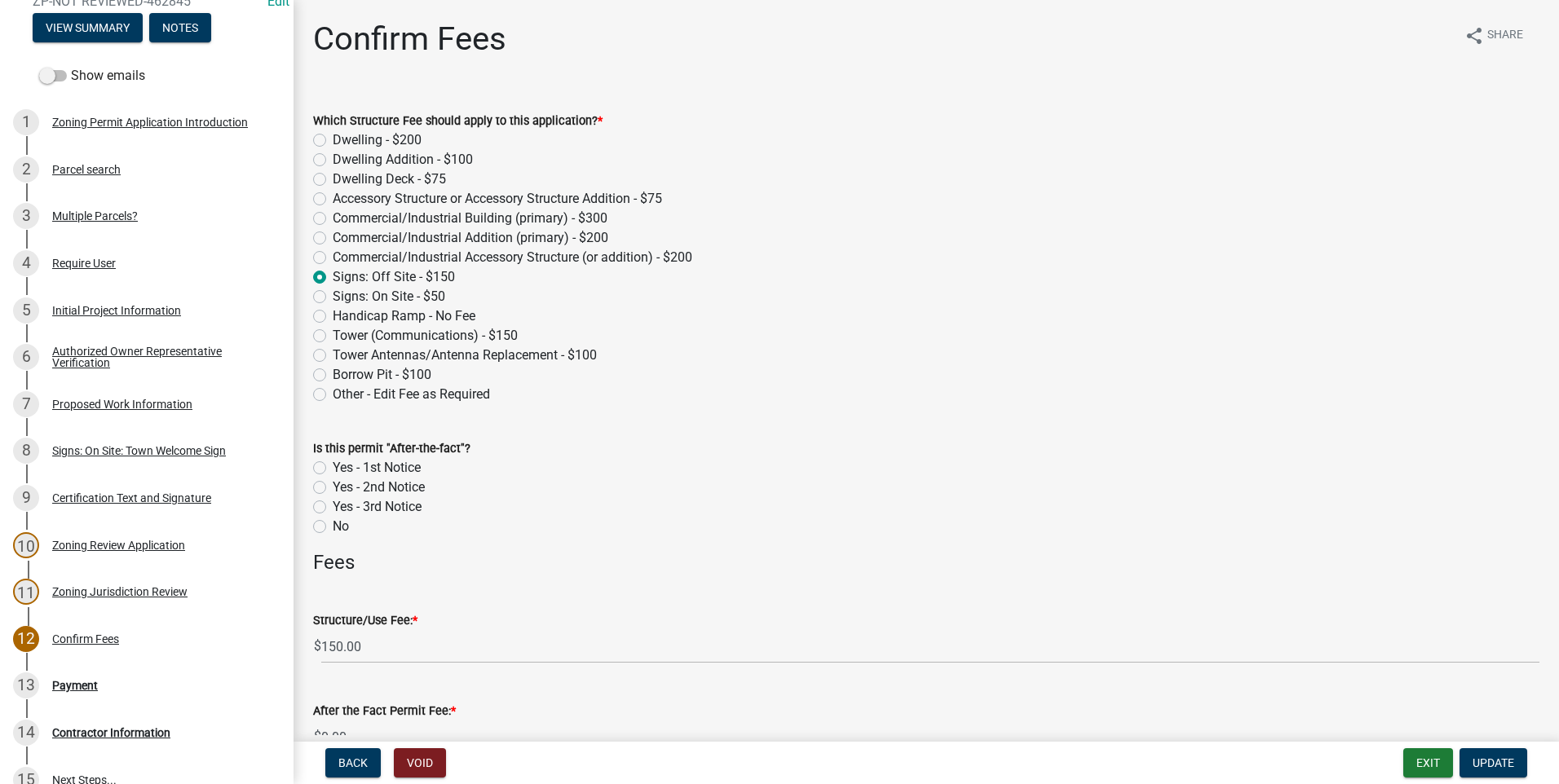
click at [332, 295] on label "Signs: On Site - $50" at bounding box center [388, 296] width 113 height 20
click at [332, 295] on input "Signs: On Site - $50" at bounding box center [337, 291] width 11 height 11
radio input "true"
click at [1483, 757] on span "Update" at bounding box center [1493, 762] width 42 height 13
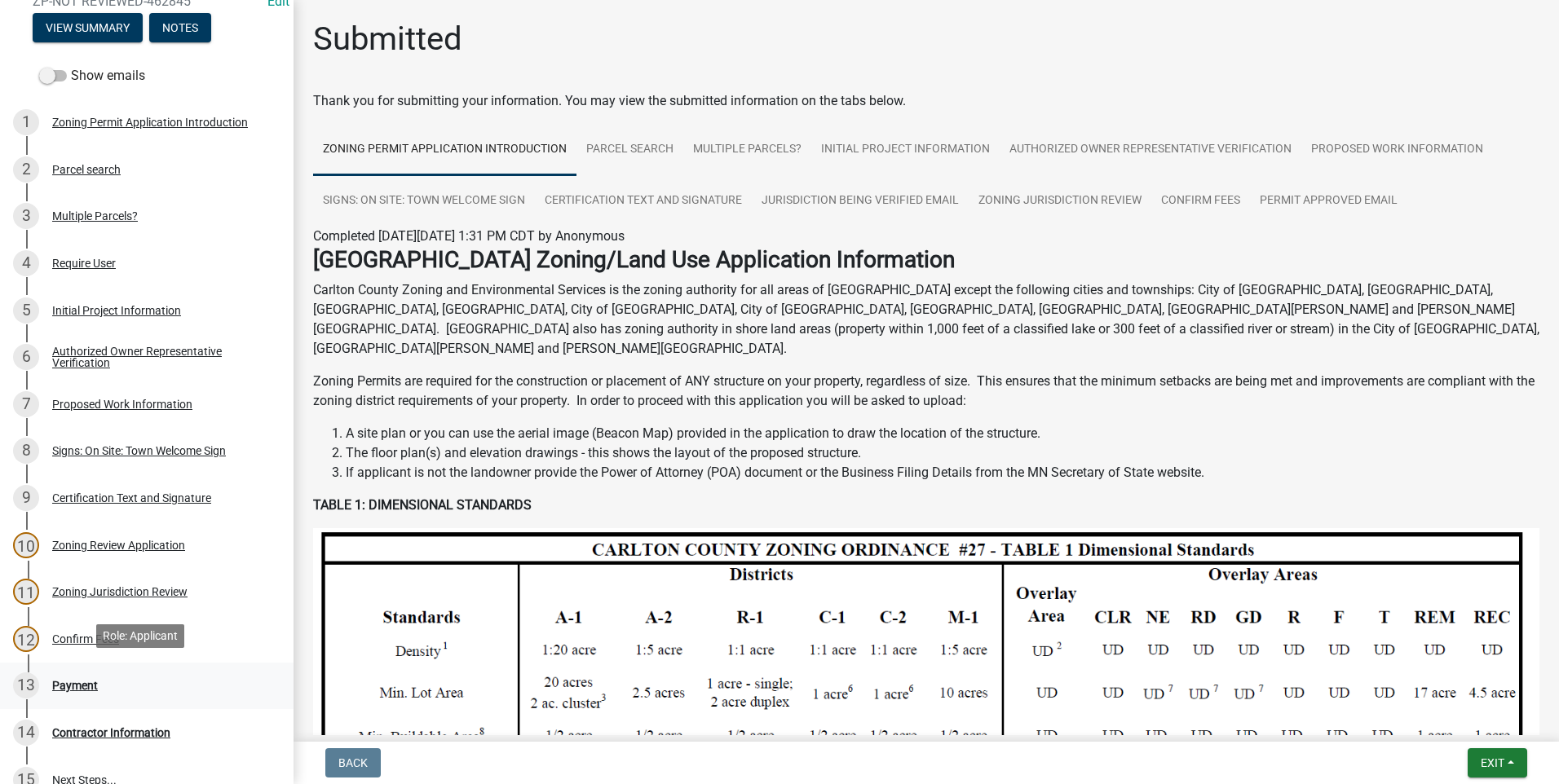
click at [76, 679] on div "Payment" at bounding box center [75, 684] width 46 height 11
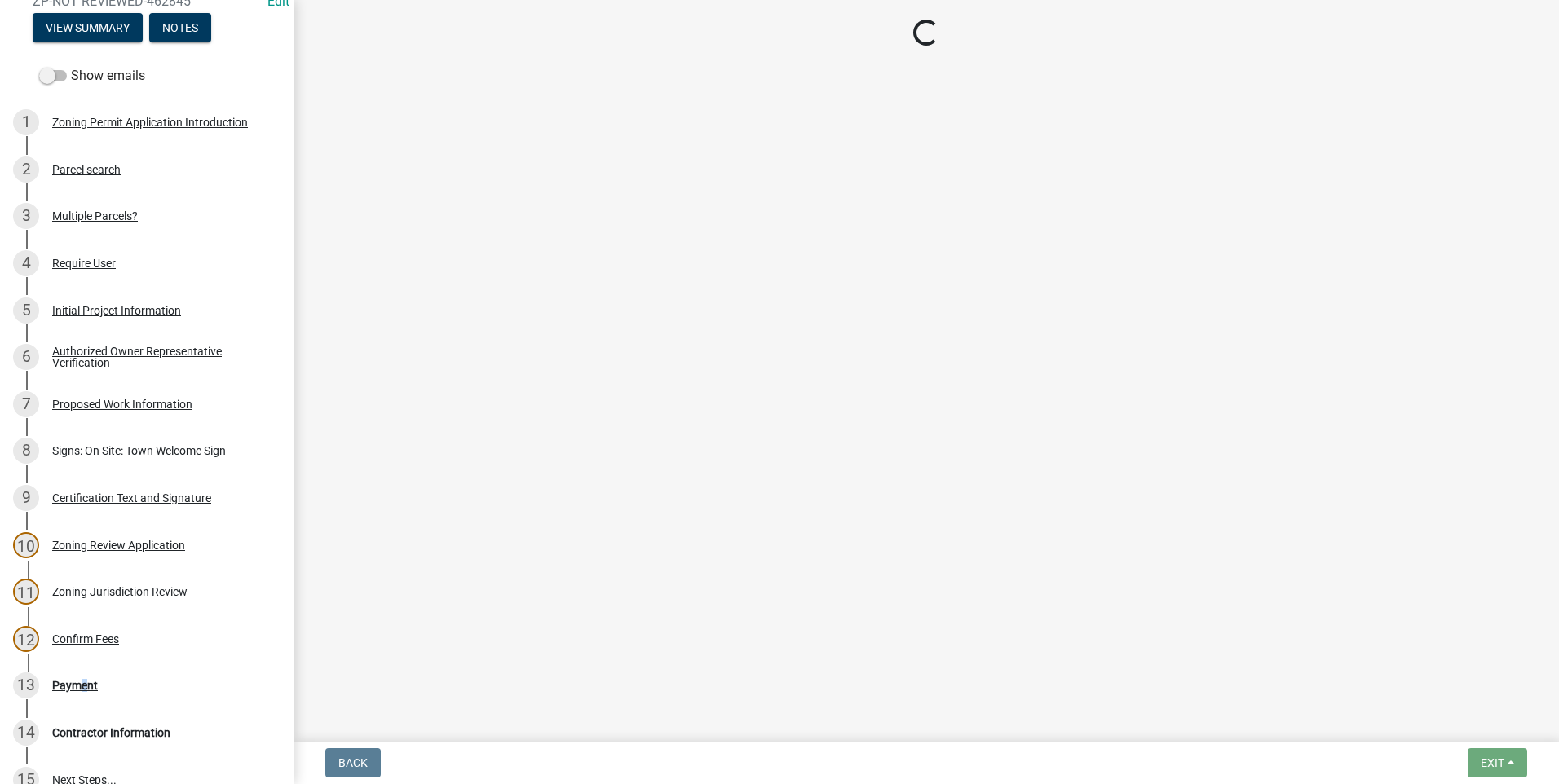
select select "3: 3"
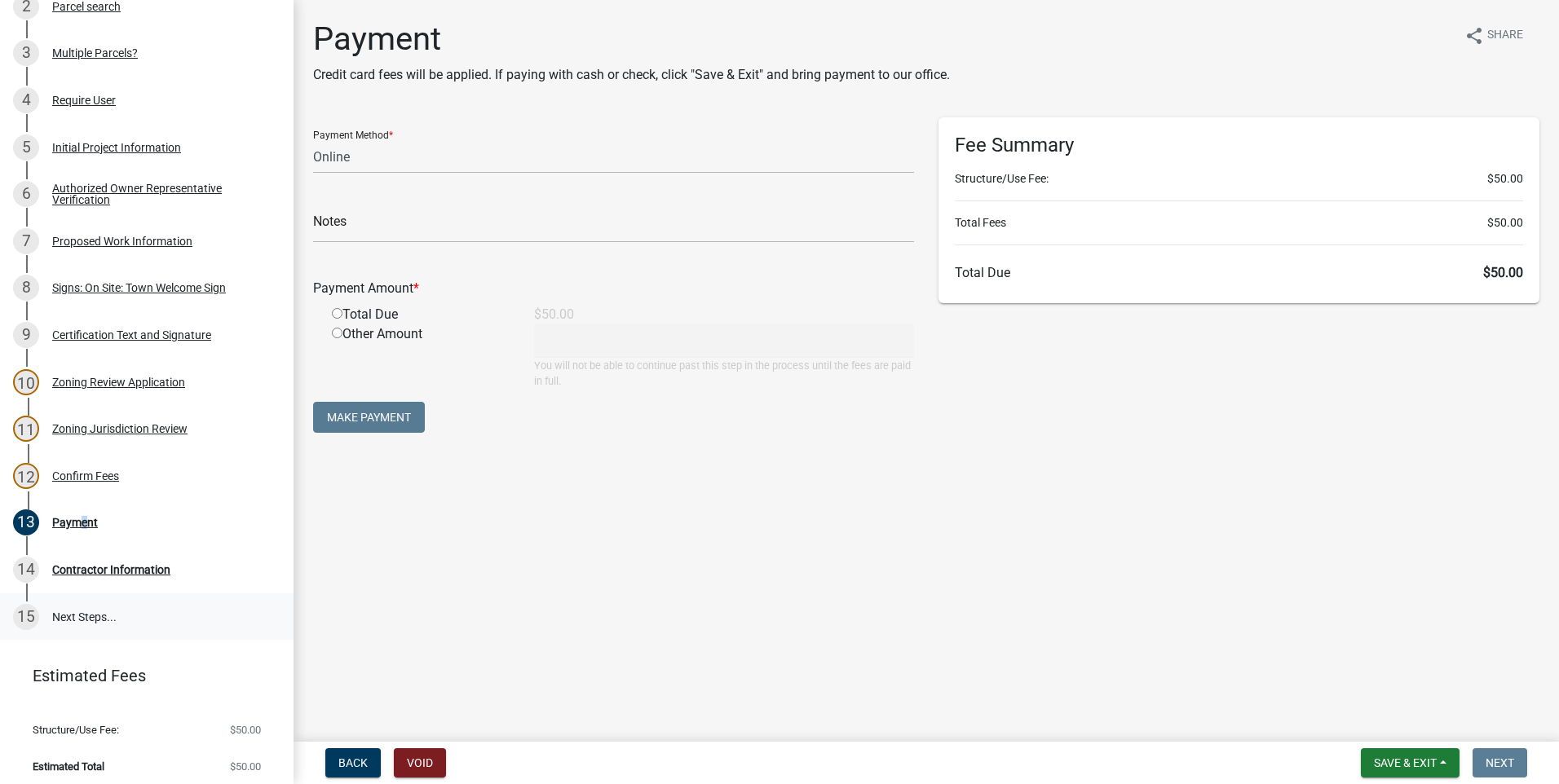
scroll to position [328, 0]
click at [1400, 759] on span "Save & Exit" at bounding box center [1404, 762] width 63 height 13
click at [1394, 713] on button "Save & Exit" at bounding box center [1393, 719] width 131 height 39
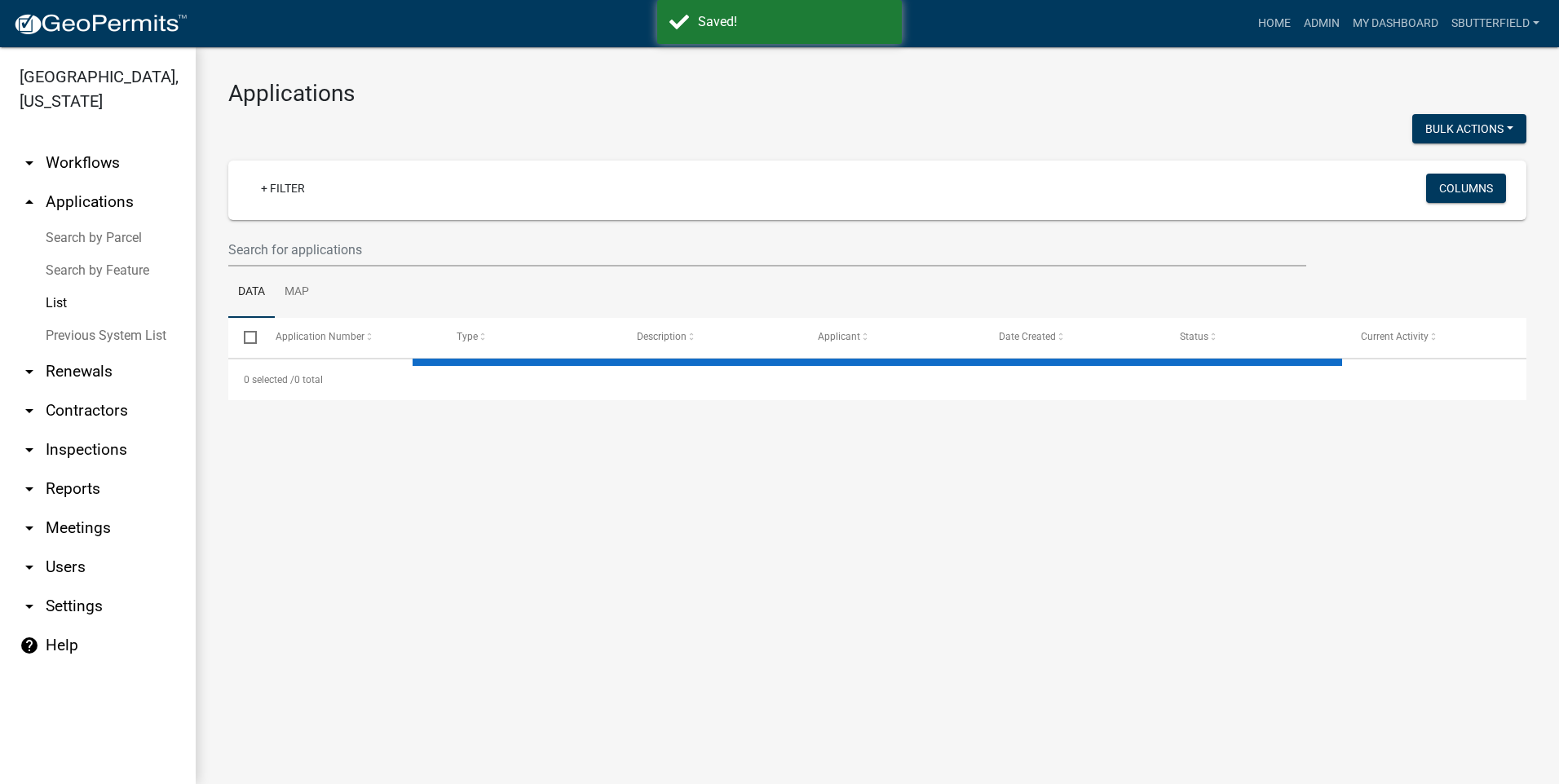
select select "1: 25"
